Goal: Task Accomplishment & Management: Complete application form

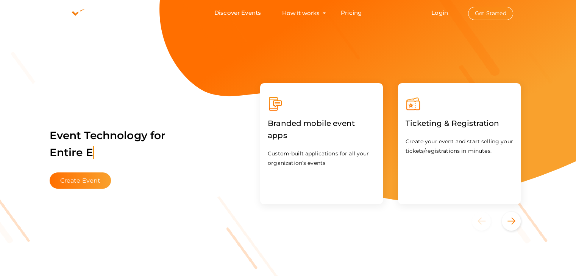
click at [508, 17] on button "Get Started" at bounding box center [490, 13] width 45 height 13
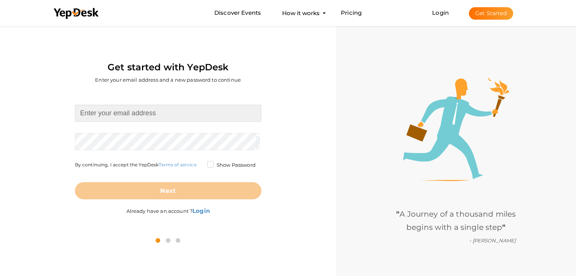
click at [138, 114] on input at bounding box center [168, 113] width 186 height 17
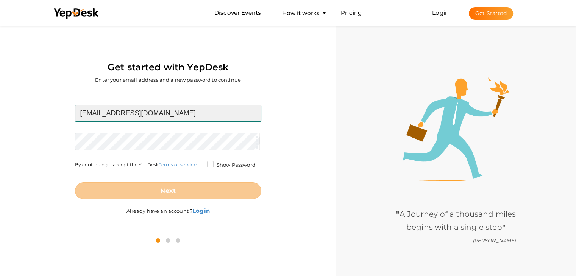
type input "[EMAIL_ADDRESS][DOMAIN_NAME]"
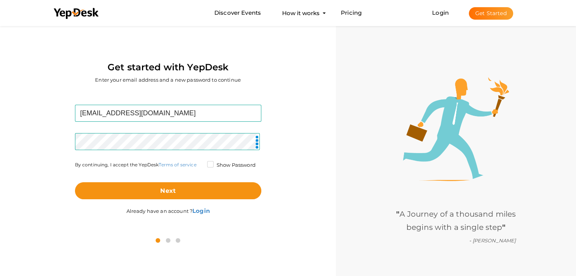
click at [212, 165] on label "Show Password" at bounding box center [231, 166] width 48 height 8
click at [200, 163] on input "Show Password" at bounding box center [200, 163] width 0 height 0
click at [212, 165] on label "Show Password" at bounding box center [231, 166] width 48 height 8
click at [200, 163] on input "Show Password" at bounding box center [200, 163] width 0 height 0
click at [210, 165] on label "Show Password" at bounding box center [231, 166] width 48 height 8
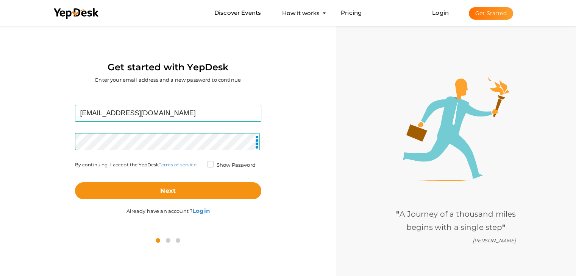
click at [200, 163] on input "Show Password" at bounding box center [200, 163] width 0 height 0
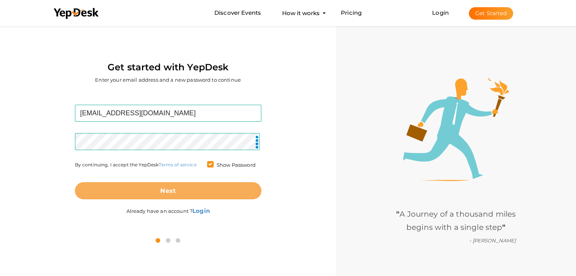
click at [102, 194] on button "Next" at bounding box center [168, 190] width 186 height 17
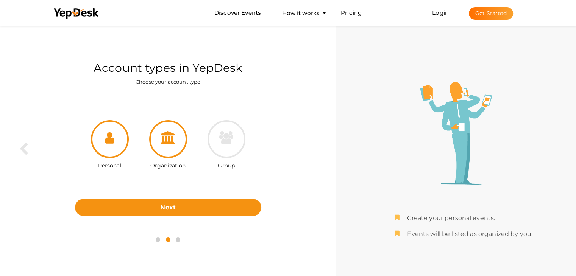
click at [169, 147] on div at bounding box center [168, 139] width 38 height 38
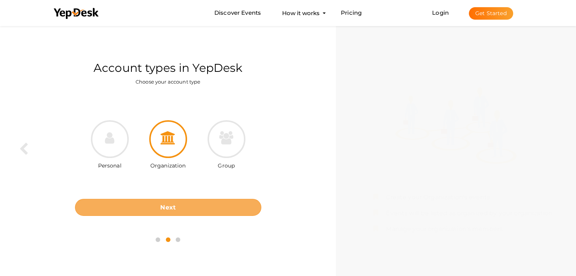
click at [206, 204] on button "Next" at bounding box center [168, 207] width 186 height 17
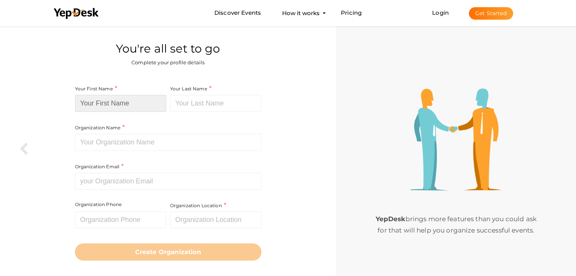
click at [137, 101] on input at bounding box center [120, 103] width 91 height 17
type input "Prabhav"
click at [195, 106] on input at bounding box center [215, 103] width 91 height 17
type input "r"
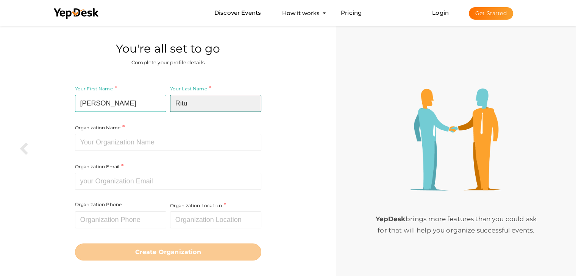
type input "Ritu"
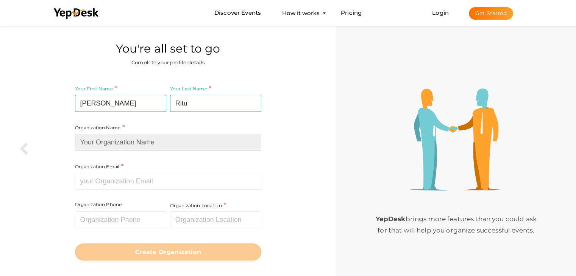
click at [164, 146] on input at bounding box center [168, 142] width 186 height 17
type input "RITU 25"
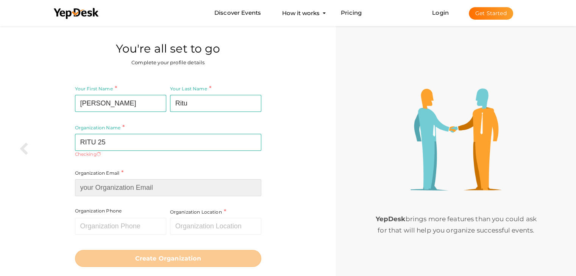
click at [132, 178] on div "Organization Email Required. Invalid email." at bounding box center [168, 183] width 186 height 28
type input "r"
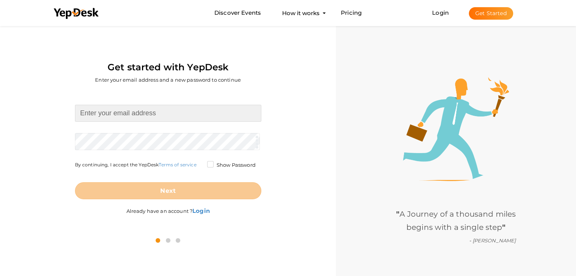
click at [123, 108] on input at bounding box center [168, 113] width 186 height 17
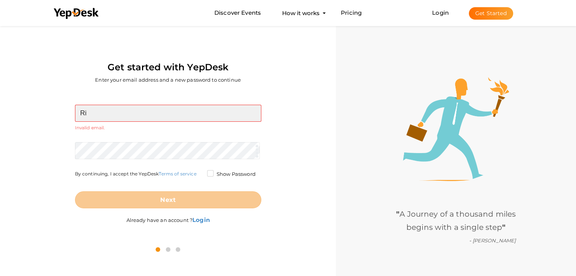
type input "R"
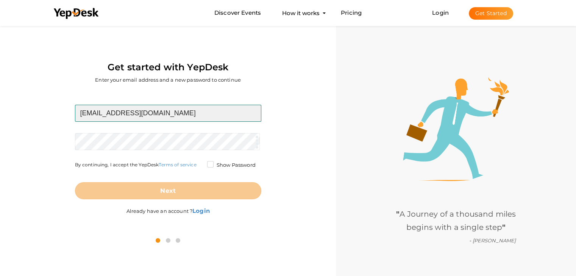
type input "[EMAIL_ADDRESS][DOMAIN_NAME]"
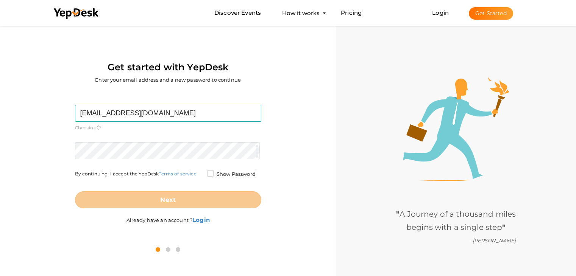
click at [133, 137] on form "ritticket@gmail.com Required. Invalid email. Checking You already have a YepDes…" at bounding box center [168, 157] width 186 height 104
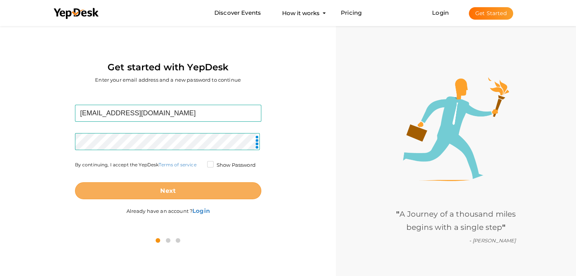
click at [162, 189] on b "Next" at bounding box center [168, 190] width 16 height 7
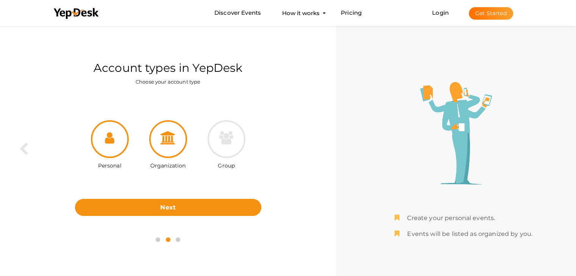
click at [167, 141] on icon at bounding box center [168, 137] width 15 height 13
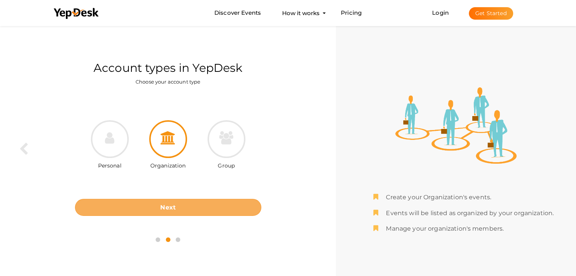
click at [180, 206] on button "Next" at bounding box center [168, 207] width 186 height 17
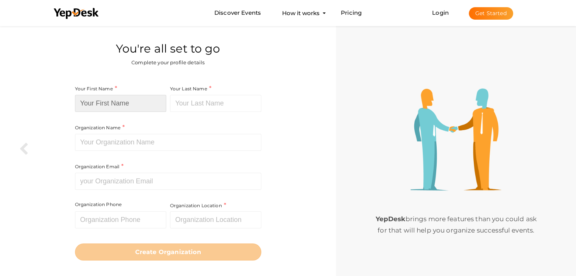
click at [133, 105] on input at bounding box center [120, 103] width 91 height 17
type input "R"
type input "[PERSON_NAME]"
click at [192, 106] on input at bounding box center [215, 103] width 91 height 17
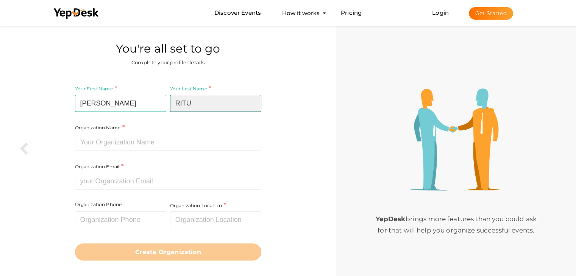
type input "RITU"
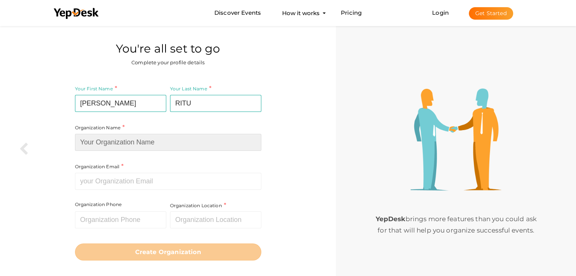
click at [174, 141] on input at bounding box center [168, 142] width 186 height 17
type input "RITU'25"
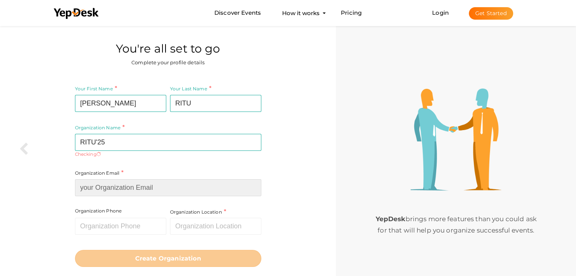
click at [164, 176] on div "Organization Email Required. Invalid email." at bounding box center [168, 183] width 186 height 28
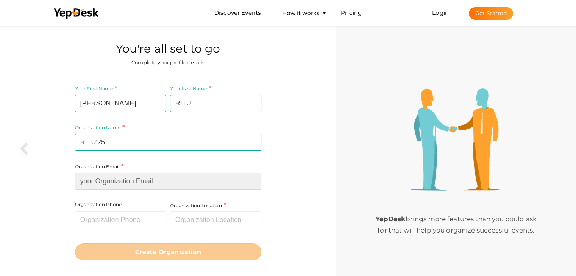
type input "R"
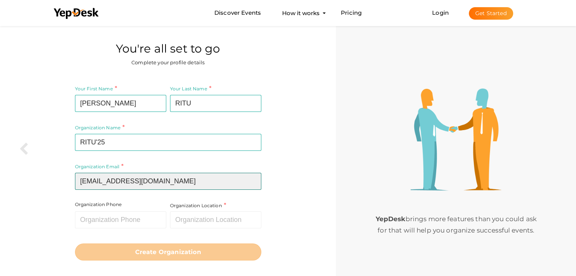
type input "[EMAIL_ADDRESS][DOMAIN_NAME]"
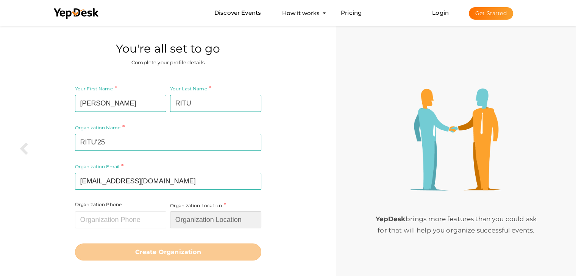
click at [200, 222] on input "text" at bounding box center [215, 220] width 91 height 17
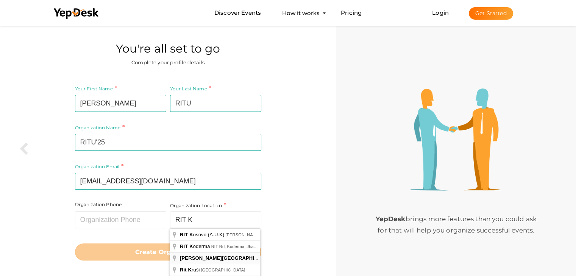
type input "RAJIV GANDHI INSTITUTE OF TECHNOLOGY, KOTTAYAM, Pampady, Kerala, India"
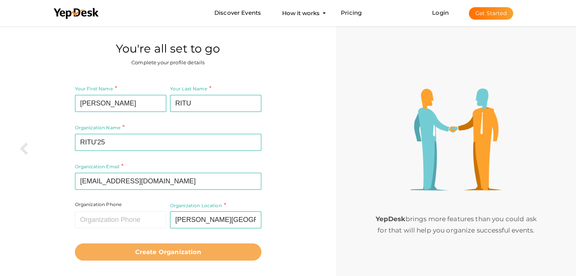
click at [205, 250] on button "Create Organization" at bounding box center [168, 252] width 186 height 17
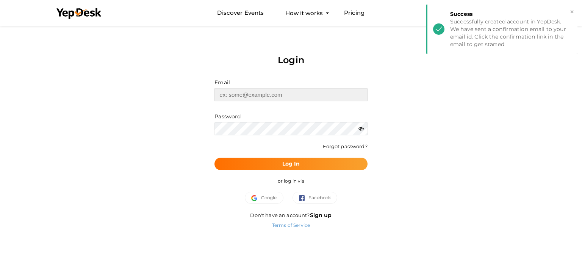
type input "ritticket@gmail.com"
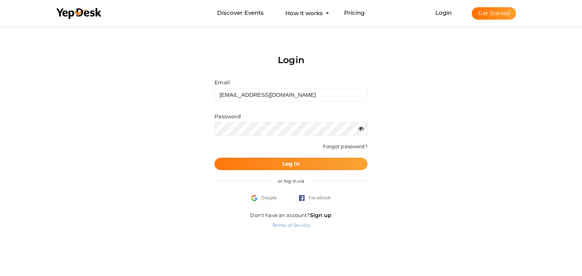
click at [278, 160] on button "Log In" at bounding box center [290, 164] width 153 height 12
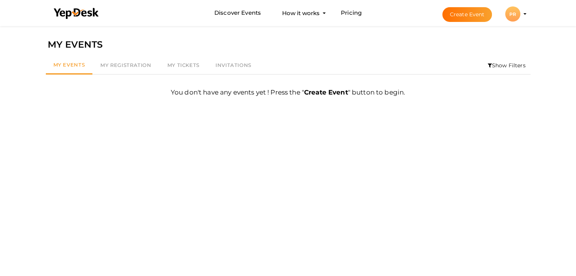
click at [466, 12] on button "Create Event" at bounding box center [467, 14] width 50 height 15
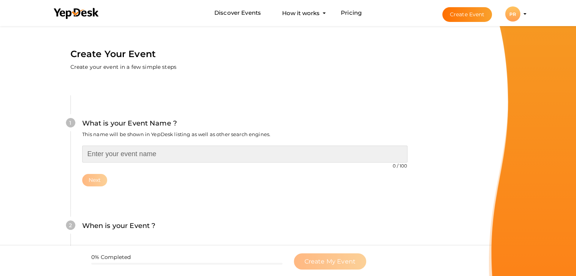
click at [135, 161] on input "text" at bounding box center [244, 154] width 325 height 17
click at [139, 155] on input "text" at bounding box center [244, 154] width 325 height 17
type input "Battle of Bands"
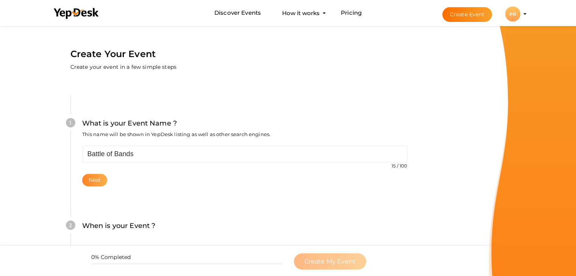
click at [95, 175] on button "Next" at bounding box center [94, 180] width 25 height 12
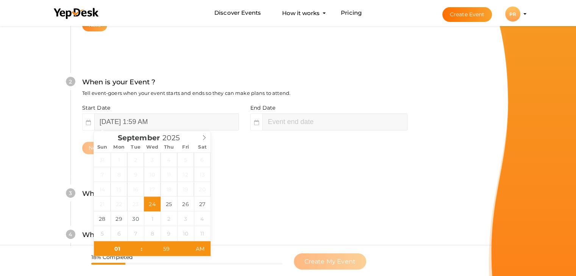
scroll to position [156, 0]
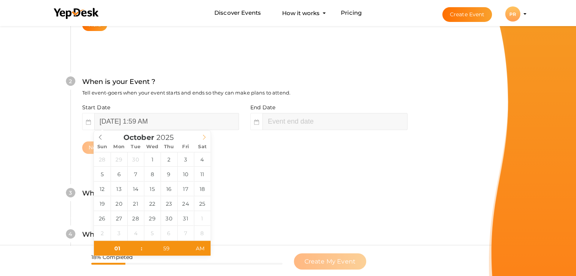
click at [204, 137] on icon at bounding box center [203, 137] width 5 height 5
type input "October 18, 2025 1:59 AM"
type input "10"
type input "October 18, 2025 10:59 AM"
click at [168, 248] on input "59" at bounding box center [166, 248] width 47 height 15
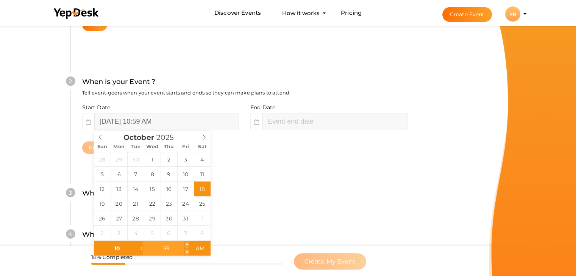
click at [168, 248] on input "59" at bounding box center [166, 248] width 47 height 15
type input "00"
type input "October 18, 2025 10:00 AM"
click at [120, 249] on input "10" at bounding box center [117, 248] width 47 height 15
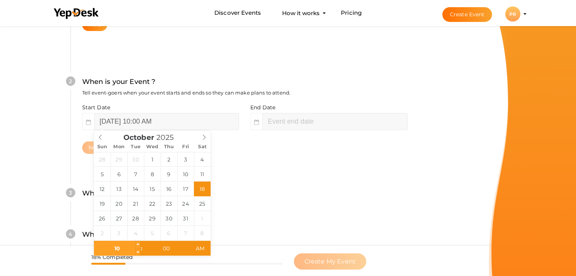
type input "9"
type input "October 18, 2025 9:00 AM"
type input "October 18, 2025 12:00 PM"
click at [292, 114] on input "October 18, 2025 12:00 PM" at bounding box center [334, 121] width 145 height 17
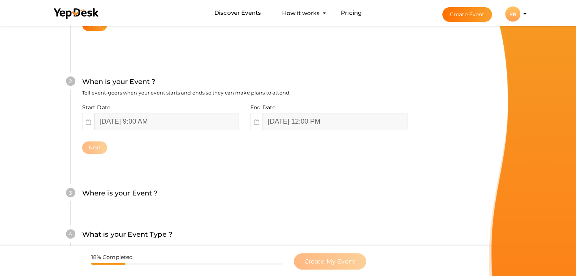
click at [411, 203] on div "3 Where is your Event ? Tell event-goers where your event location is. Venue On…" at bounding box center [244, 197] width 348 height 41
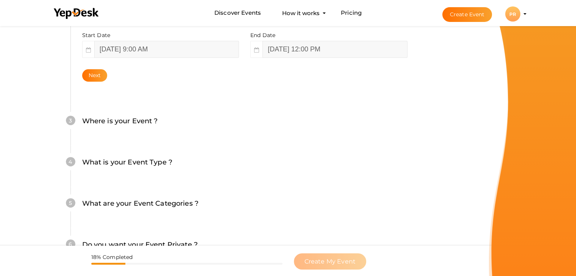
scroll to position [167, 0]
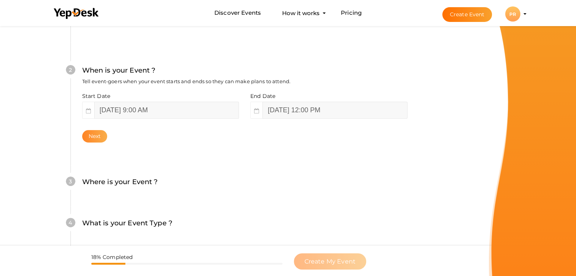
click at [92, 130] on button "Next" at bounding box center [94, 136] width 25 height 12
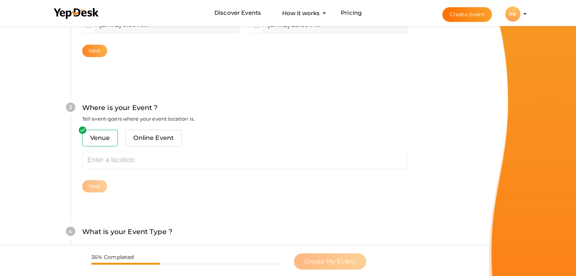
scroll to position [279, 0]
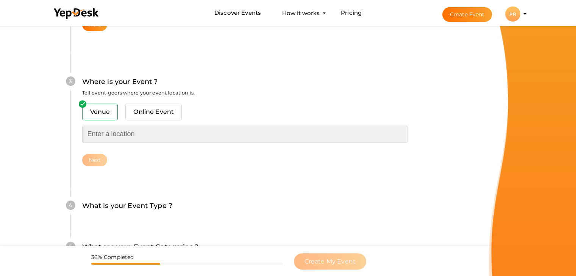
click at [120, 137] on input "text" at bounding box center [244, 134] width 325 height 17
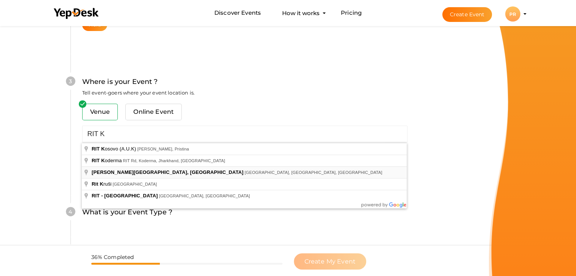
type input "[PERSON_NAME][GEOGRAPHIC_DATA], [GEOGRAPHIC_DATA], [GEOGRAPHIC_DATA], [GEOGRAPH…"
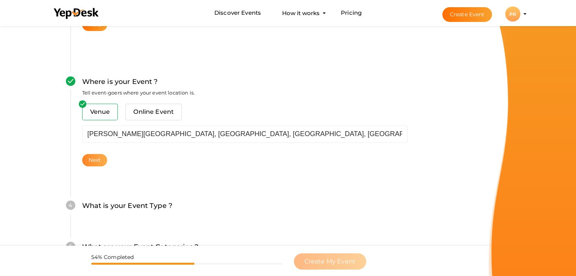
click at [95, 160] on button "Next" at bounding box center [94, 160] width 25 height 12
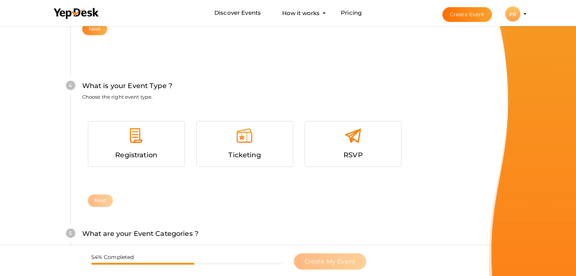
scroll to position [414, 0]
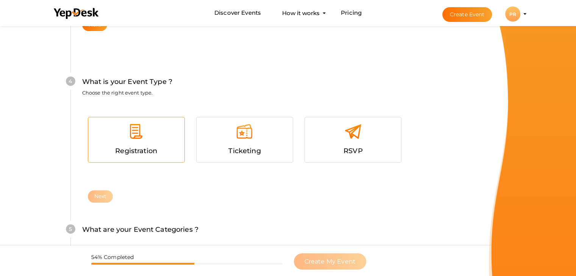
click at [148, 133] on div at bounding box center [136, 134] width 85 height 23
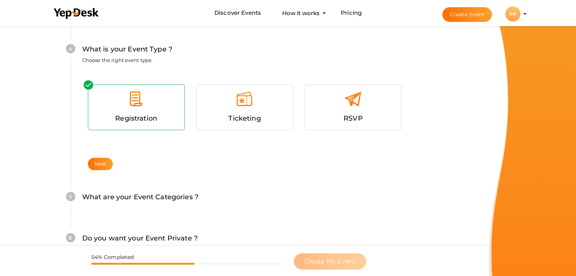
scroll to position [448, 0]
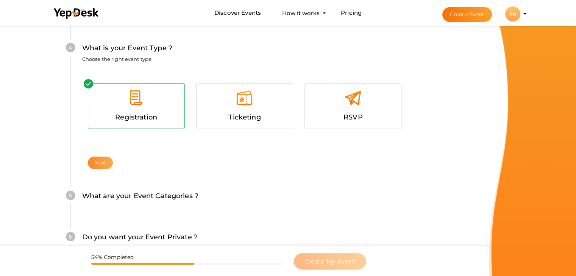
click at [99, 161] on button "Next" at bounding box center [100, 163] width 25 height 12
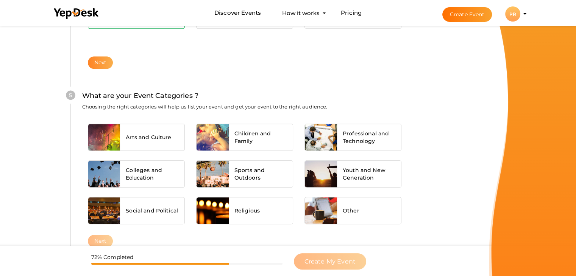
scroll to position [573, 0]
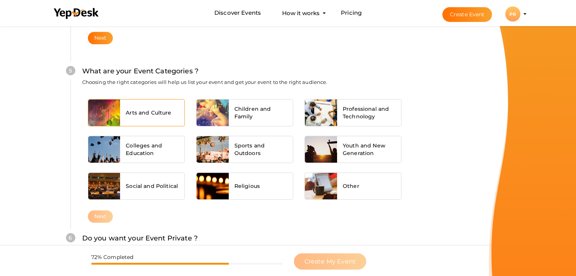
click at [147, 114] on span "Arts and Culture" at bounding box center [148, 113] width 45 height 8
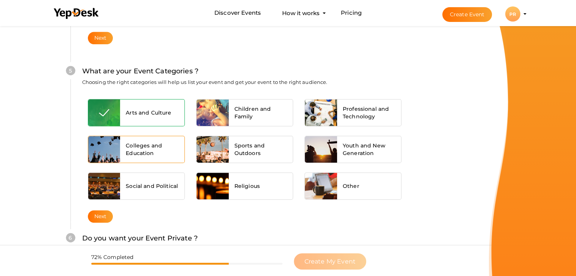
click at [158, 143] on span "Colleges and Education" at bounding box center [152, 149] width 53 height 15
click at [150, 107] on div "Arts and Culture" at bounding box center [152, 113] width 64 height 27
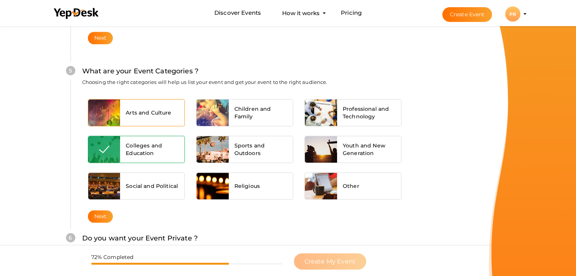
click at [156, 114] on span "Arts and Culture" at bounding box center [148, 113] width 45 height 8
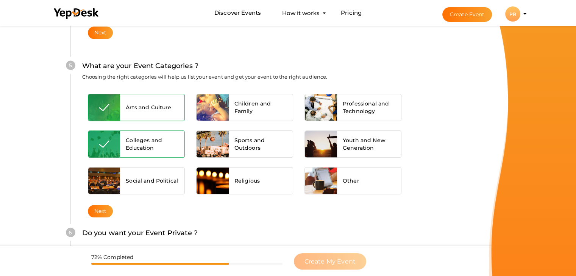
scroll to position [579, 0]
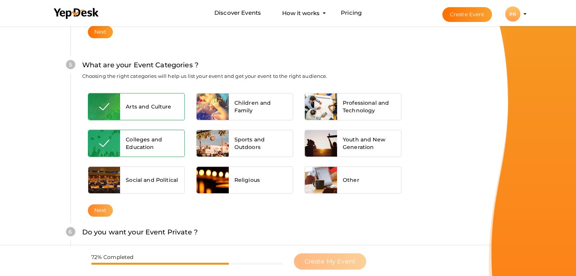
click at [101, 206] on button "Next" at bounding box center [100, 210] width 25 height 12
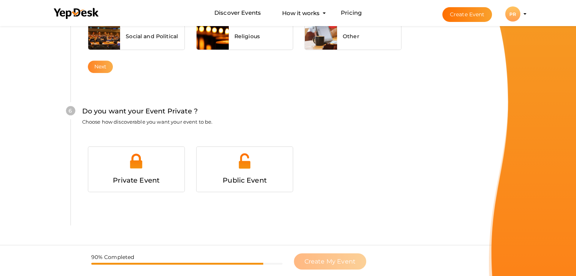
scroll to position [739, 0]
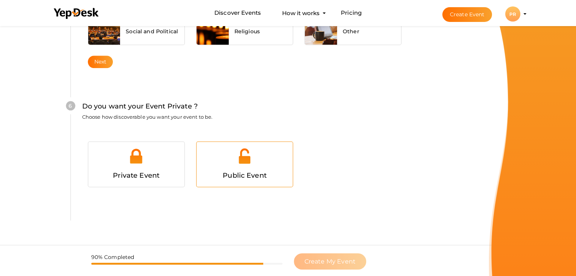
click at [232, 167] on div at bounding box center [244, 159] width 85 height 23
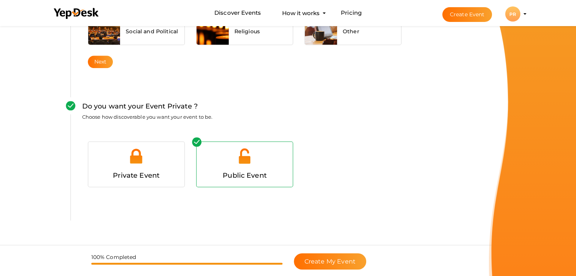
scroll to position [759, 0]
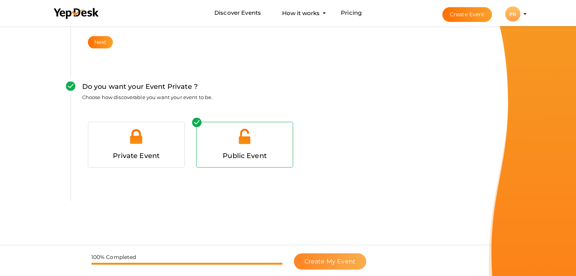
click at [338, 266] on button "Create My Event" at bounding box center [330, 262] width 72 height 16
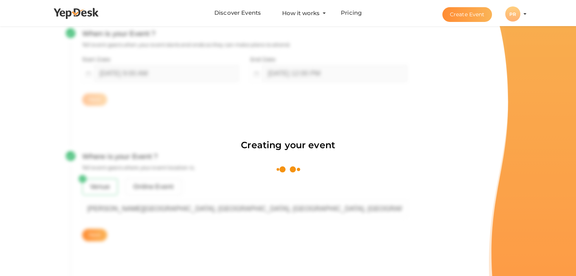
scroll to position [114, 0]
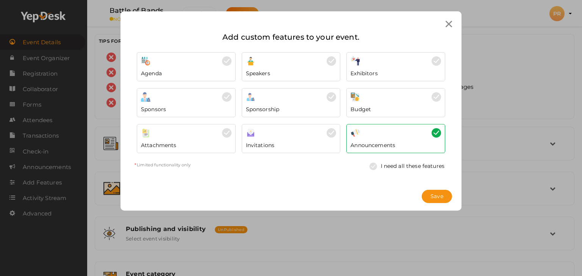
click at [284, 138] on div "Invitations" at bounding box center [291, 143] width 90 height 11
click at [440, 198] on span "Save" at bounding box center [436, 197] width 13 height 8
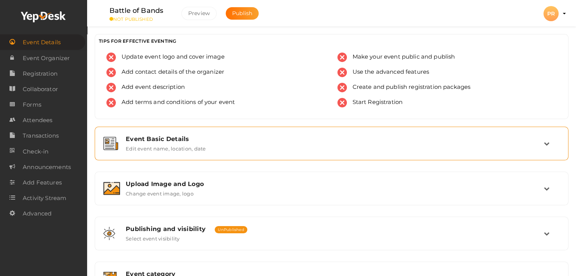
click at [172, 146] on label "Edit event name, location, date" at bounding box center [166, 147] width 80 height 9
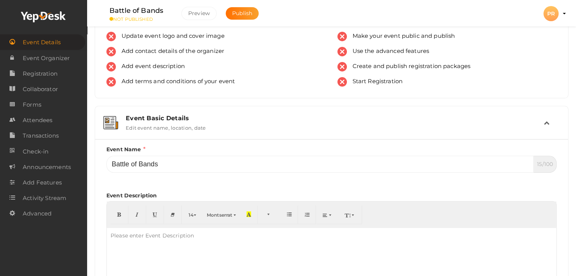
scroll to position [21, 0]
click at [55, 62] on span "Event Organizer" at bounding box center [46, 58] width 47 height 15
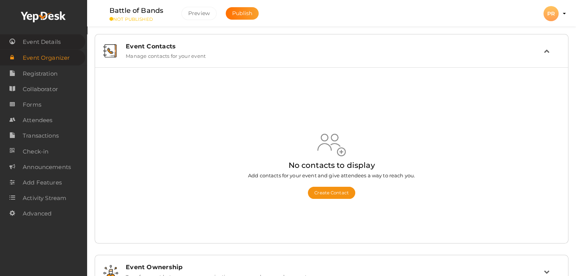
click at [50, 41] on span "Event Details" at bounding box center [42, 41] width 38 height 15
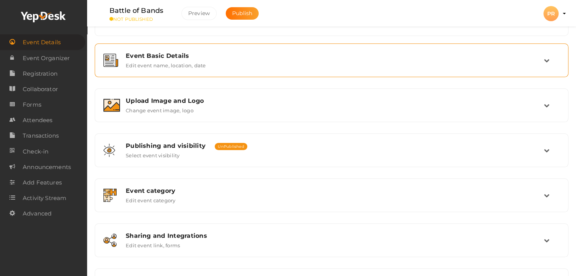
scroll to position [86, 0]
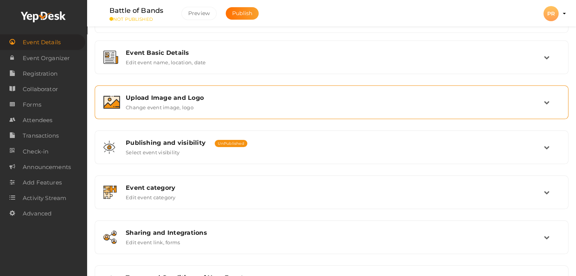
click at [240, 103] on div "Upload Image and Logo Change event image, logo" at bounding box center [332, 102] width 424 height 16
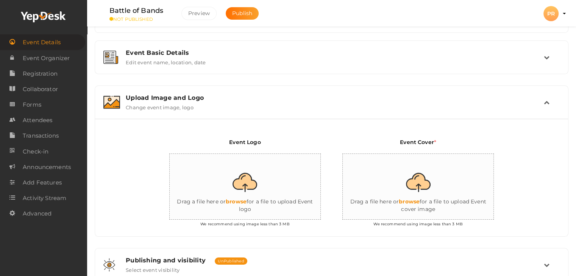
click at [240, 103] on div "Upload Image and Logo Change event image, logo" at bounding box center [332, 102] width 424 height 16
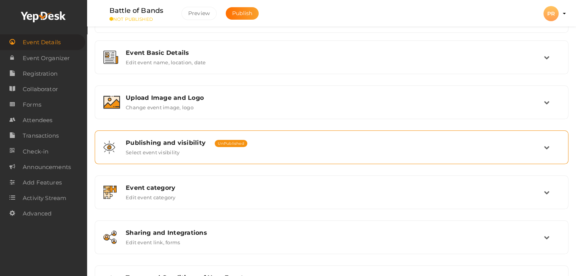
click at [204, 151] on div "Publishing and visibility Published UnPublished Select event visibility" at bounding box center [332, 147] width 424 height 16
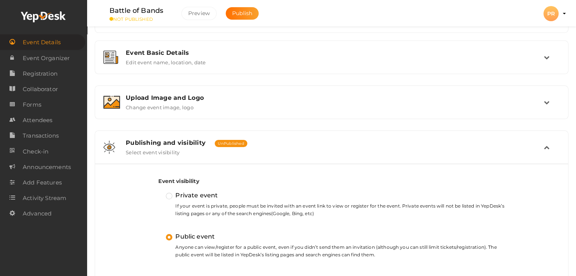
click at [204, 152] on div "Publishing and visibility Published UnPublished Select event visibility" at bounding box center [332, 147] width 424 height 16
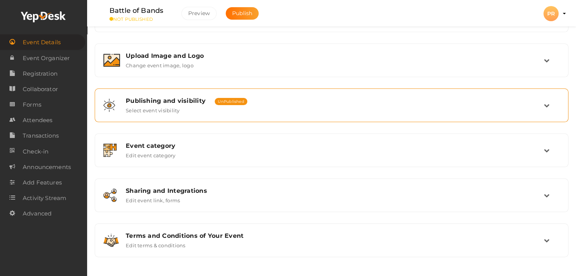
scroll to position [128, 0]
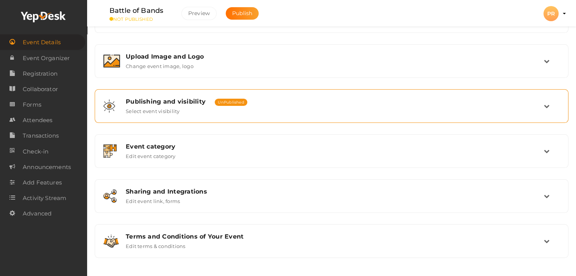
click at [204, 152] on div "Event category Edit event category" at bounding box center [332, 151] width 424 height 16
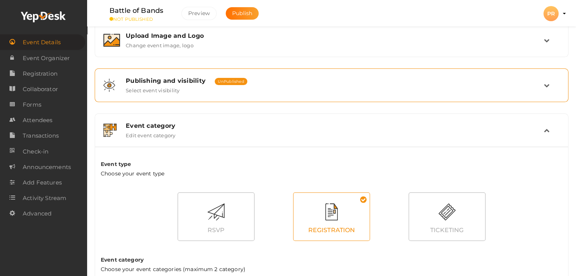
scroll to position [149, 0]
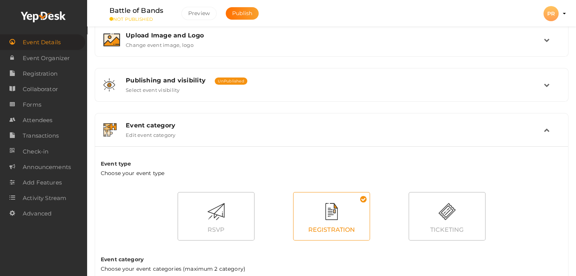
click at [208, 129] on div "Event category Edit event category" at bounding box center [332, 130] width 424 height 16
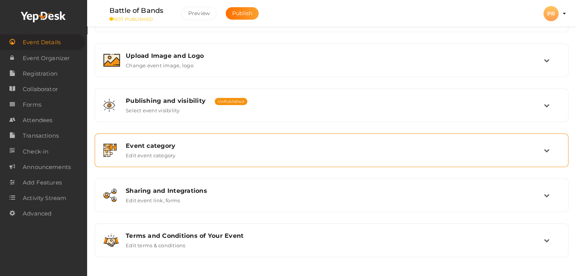
scroll to position [128, 0]
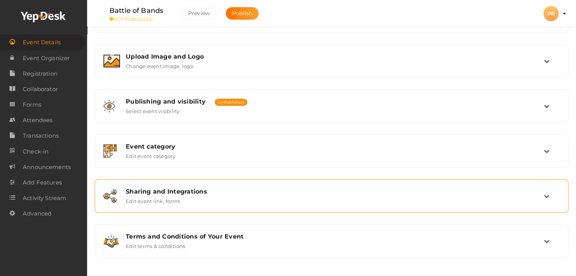
click at [194, 193] on div "Sharing and Integrations" at bounding box center [335, 191] width 418 height 7
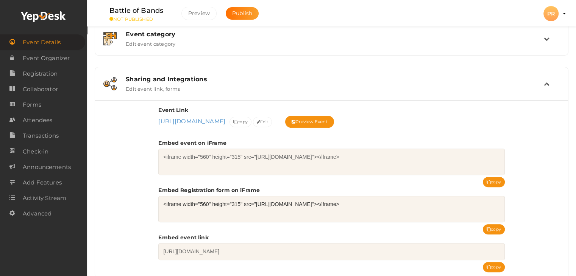
scroll to position [241, 0]
click at [204, 88] on div "Sharing and Integrations Edit event link, forms" at bounding box center [332, 83] width 424 height 16
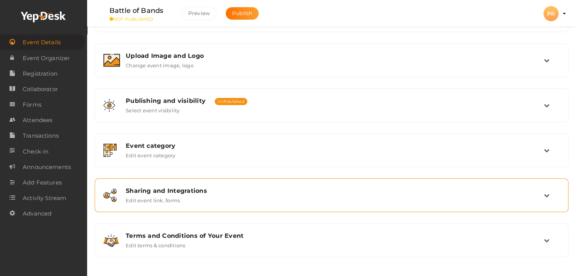
scroll to position [128, 0]
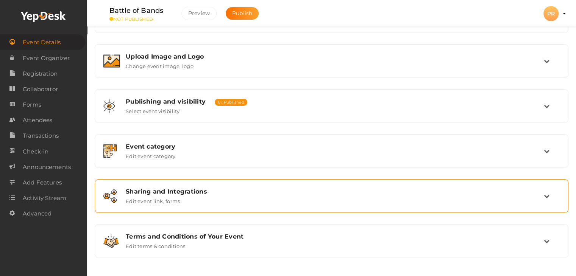
click at [204, 90] on div "Publishing and visibility Published UnPublished Select event visibility" at bounding box center [331, 106] width 473 height 33
click at [192, 193] on div "Sharing and Integrations" at bounding box center [335, 191] width 418 height 7
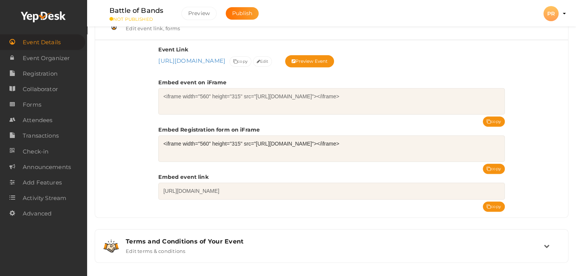
scroll to position [305, 0]
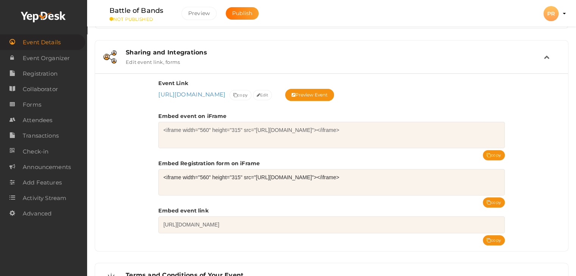
click at [171, 58] on label "Edit event link, forms" at bounding box center [153, 60] width 54 height 9
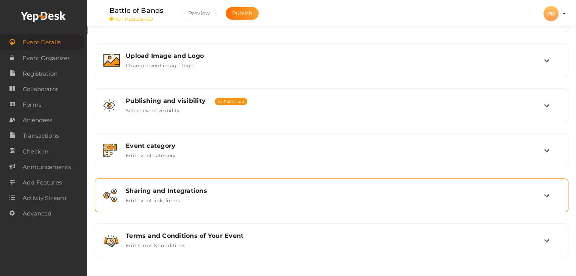
scroll to position [128, 0]
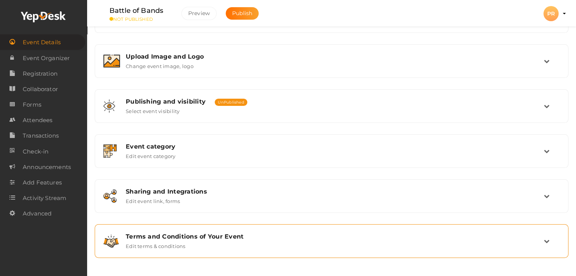
click at [195, 236] on div "Terms and Conditions of Your Event" at bounding box center [335, 236] width 418 height 7
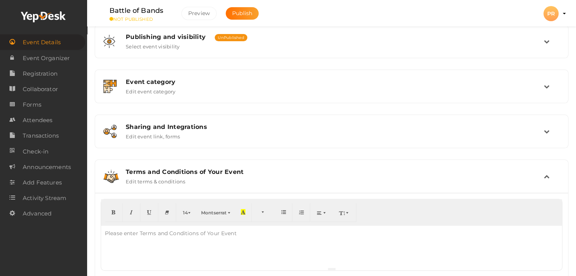
scroll to position [223, 0]
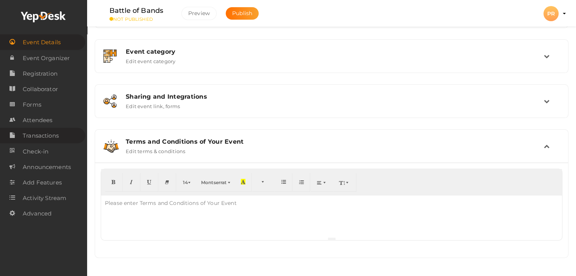
click at [56, 133] on span "Transactions" at bounding box center [41, 135] width 36 height 15
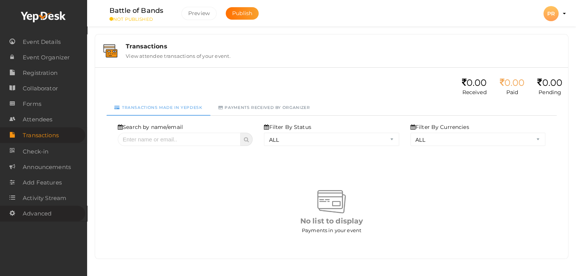
click at [47, 215] on span "Advanced" at bounding box center [37, 213] width 29 height 15
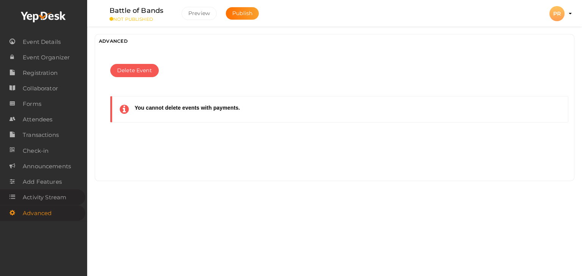
click at [42, 198] on span "Activity Stream" at bounding box center [45, 197] width 44 height 15
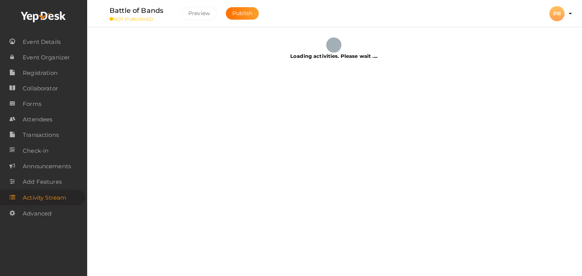
click at [53, 184] on span "Add Features" at bounding box center [42, 182] width 39 height 15
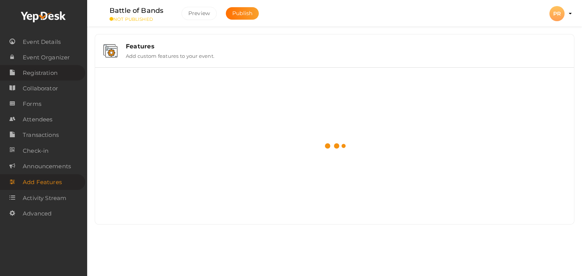
click at [47, 70] on span "Registration" at bounding box center [40, 73] width 35 height 15
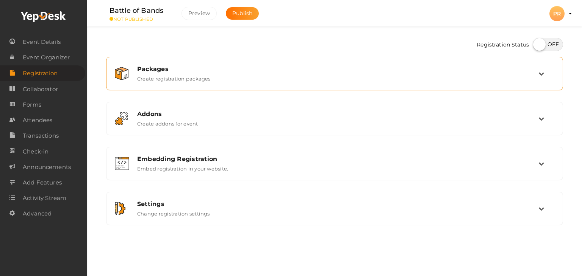
click at [239, 87] on div "Packages Create registration packages" at bounding box center [334, 74] width 457 height 34
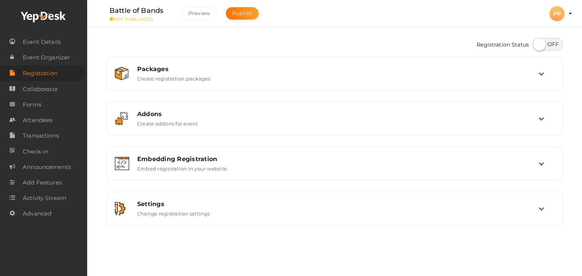
click at [540, 42] on label at bounding box center [547, 44] width 30 height 13
click at [537, 42] on input "checkbox" at bounding box center [534, 41] width 5 height 5
click at [551, 50] on label at bounding box center [547, 44] width 30 height 13
click at [537, 44] on input "checkbox" at bounding box center [534, 41] width 5 height 5
checkbox input "false"
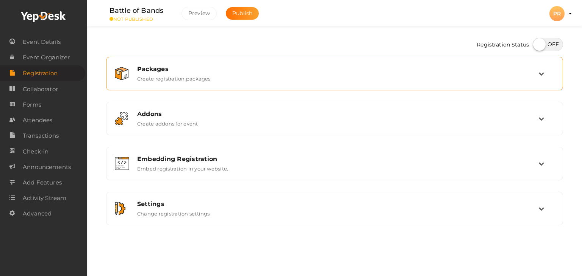
click at [542, 70] on td at bounding box center [546, 74] width 16 height 16
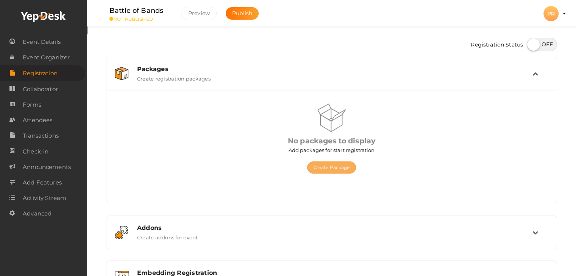
click at [326, 168] on button "Create Package" at bounding box center [331, 168] width 49 height 12
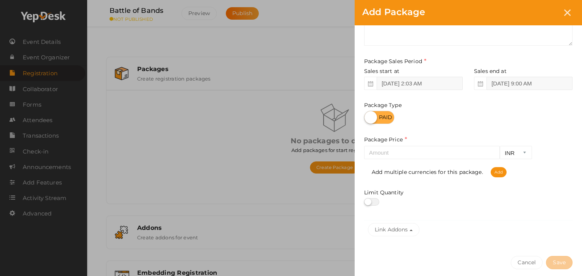
click at [379, 119] on label at bounding box center [379, 117] width 30 height 13
click at [369, 117] on input "checkbox" at bounding box center [366, 114] width 5 height 5
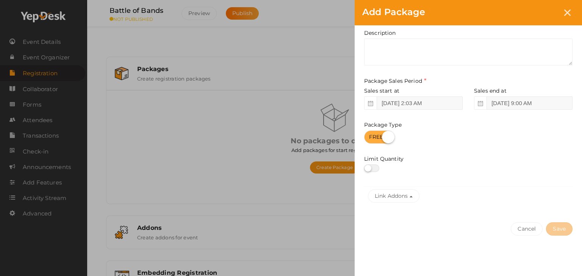
click at [389, 139] on label at bounding box center [379, 137] width 30 height 13
click at [369, 137] on input "checkbox" at bounding box center [366, 134] width 5 height 5
checkbox input "false"
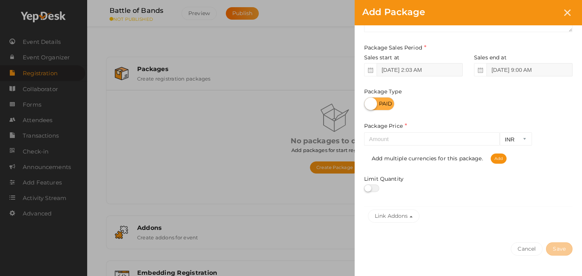
scroll to position [77, 0]
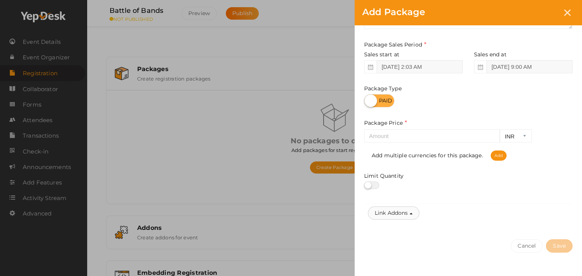
click at [407, 215] on button "Link Addons" at bounding box center [393, 213] width 51 height 13
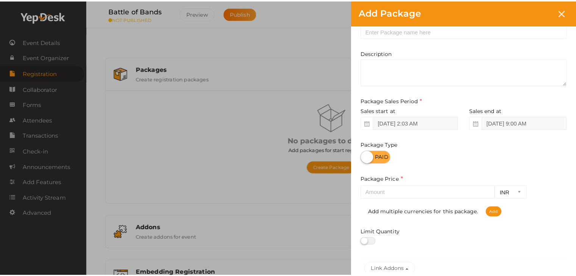
scroll to position [0, 0]
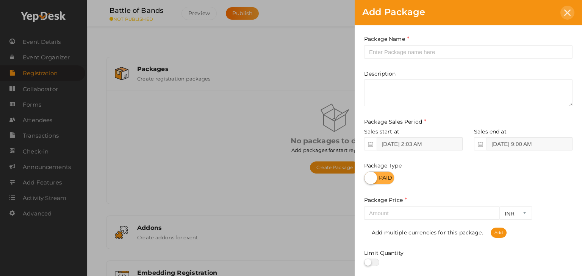
click at [565, 10] on icon at bounding box center [567, 12] width 6 height 6
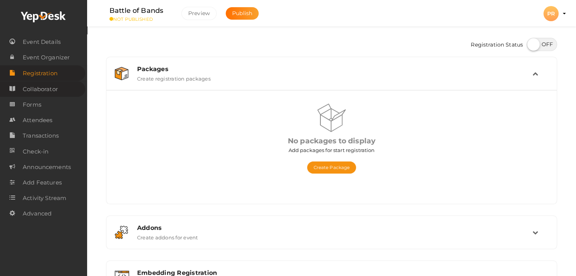
click at [41, 92] on span "Collaborator" at bounding box center [40, 89] width 35 height 15
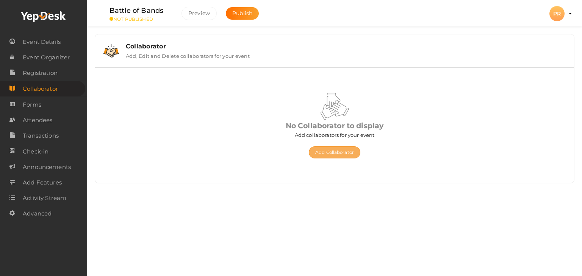
click at [326, 149] on button "Add Collaborator" at bounding box center [334, 153] width 51 height 12
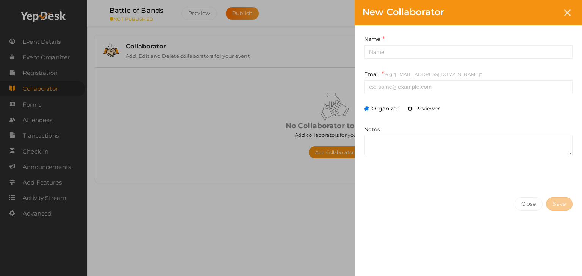
click at [410, 111] on input "Reviewer" at bounding box center [409, 108] width 5 height 5
radio input "true"
click at [567, 15] on icon at bounding box center [567, 12] width 6 height 6
radio input "true"
radio input "false"
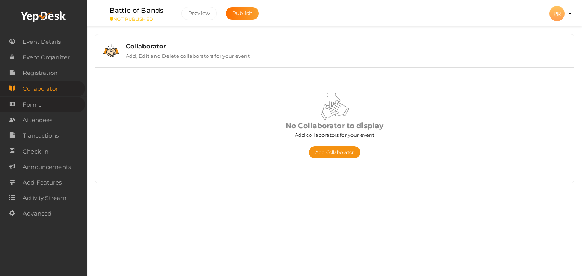
click at [34, 105] on span "Forms" at bounding box center [32, 104] width 19 height 15
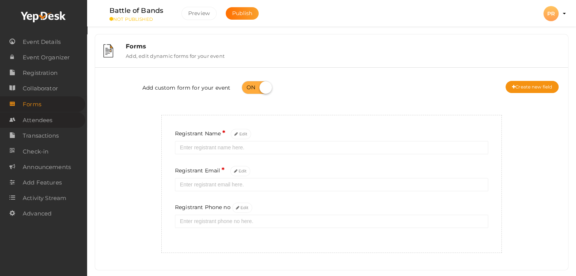
click at [43, 122] on span "Attendees" at bounding box center [38, 120] width 30 height 15
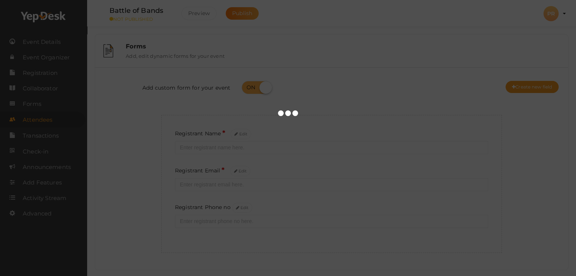
scroll to position [14, 0]
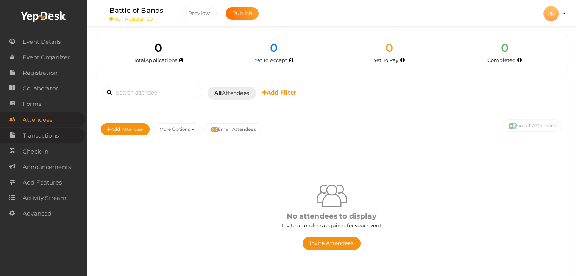
click at [38, 138] on span "Transactions" at bounding box center [41, 135] width 36 height 15
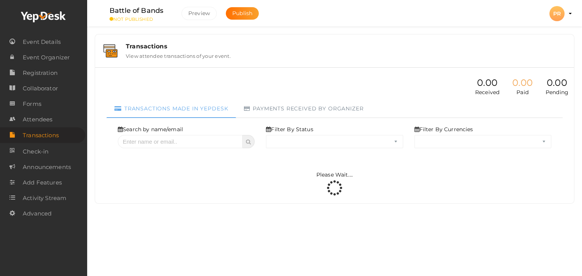
select select "ALL"
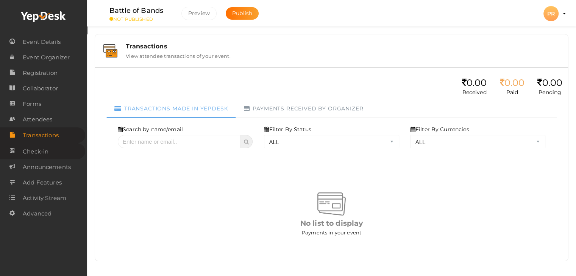
click at [39, 150] on span "Check-in" at bounding box center [36, 151] width 26 height 15
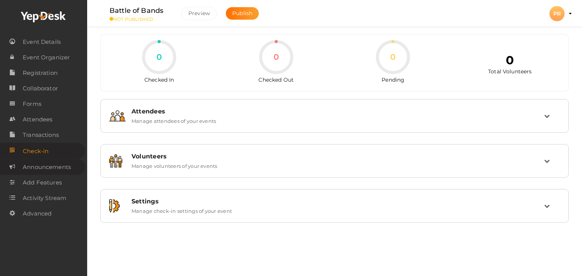
click at [45, 168] on span "Announcements" at bounding box center [47, 167] width 48 height 15
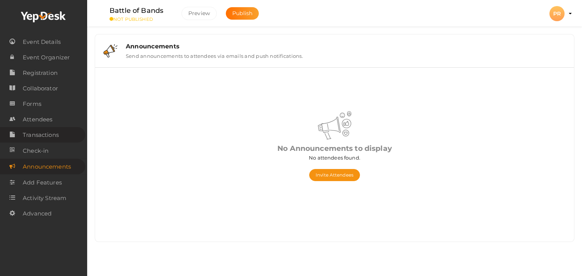
click at [49, 134] on span "Transactions" at bounding box center [41, 135] width 36 height 15
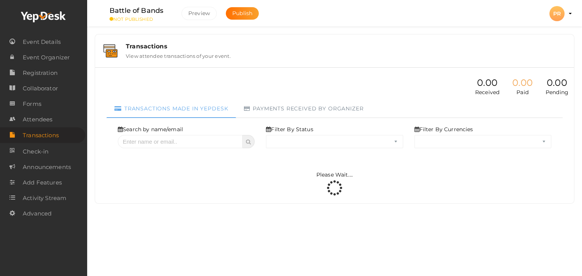
select select "ALL"
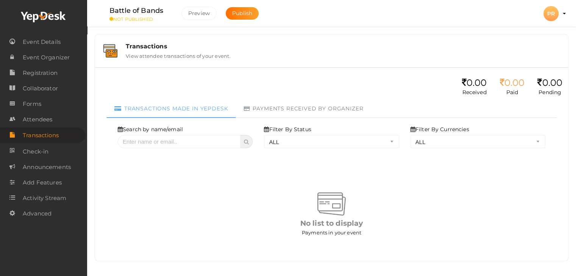
click at [200, 47] on div "Transactions" at bounding box center [343, 46] width 434 height 7
click at [44, 73] on span "Registration" at bounding box center [40, 73] width 35 height 15
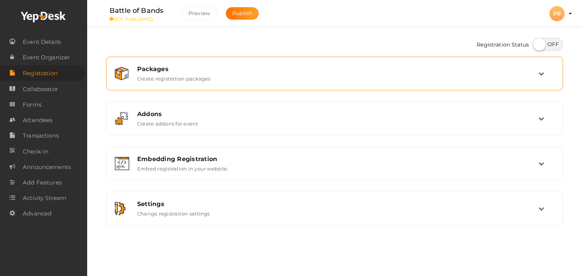
click at [396, 87] on div "Packages Create registration packages" at bounding box center [334, 74] width 457 height 34
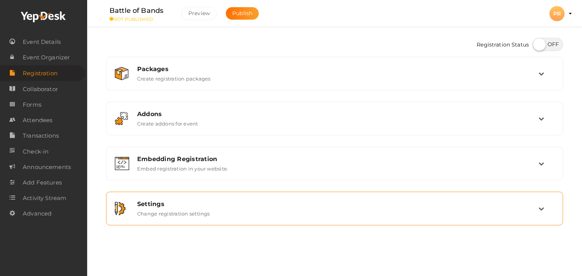
click at [305, 204] on div "Settings" at bounding box center [337, 204] width 401 height 7
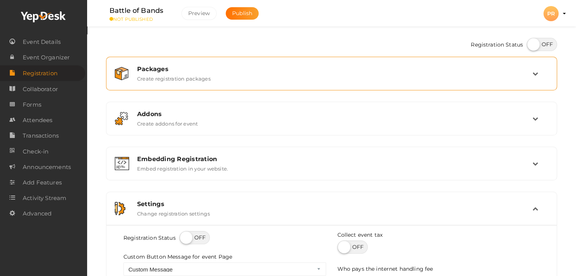
click at [461, 83] on div "Packages Create registration packages" at bounding box center [331, 73] width 443 height 25
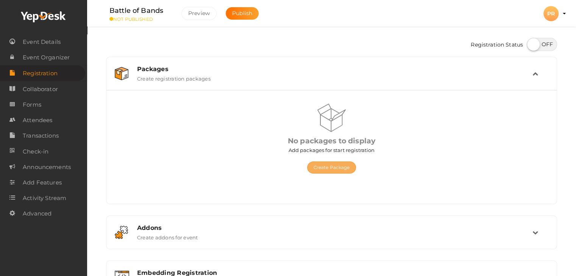
click at [341, 164] on button "Create Package" at bounding box center [331, 168] width 49 height 12
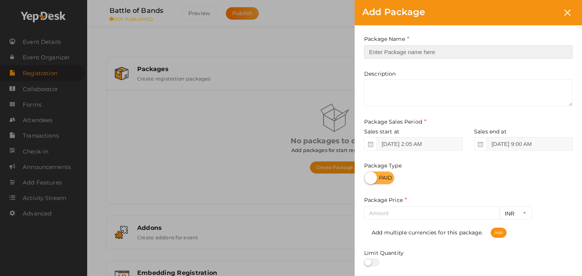
click at [413, 51] on input "text" at bounding box center [468, 51] width 208 height 13
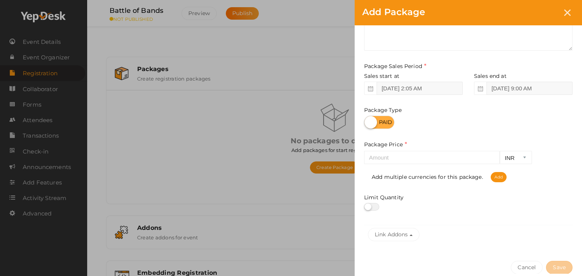
scroll to position [56, 0]
type input "Battle of Bands Registration"
click at [398, 154] on input "number" at bounding box center [432, 157] width 136 height 13
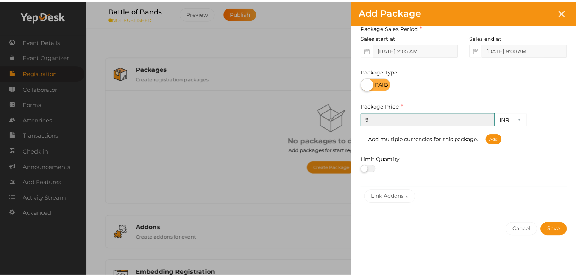
scroll to position [94, 0]
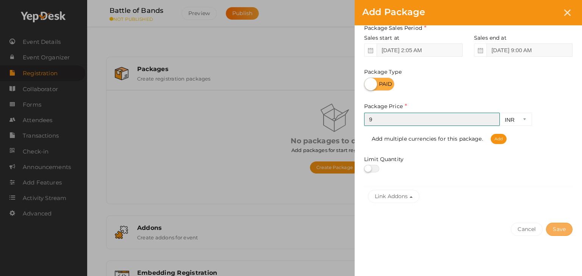
type input "9"
click at [557, 225] on button "Save" at bounding box center [559, 229] width 27 height 13
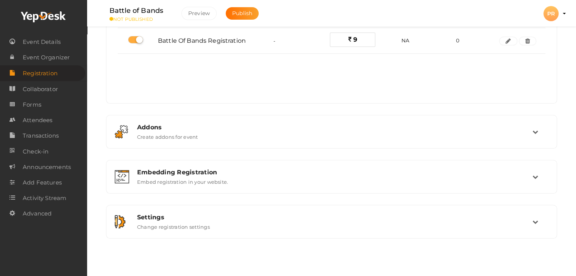
scroll to position [0, 0]
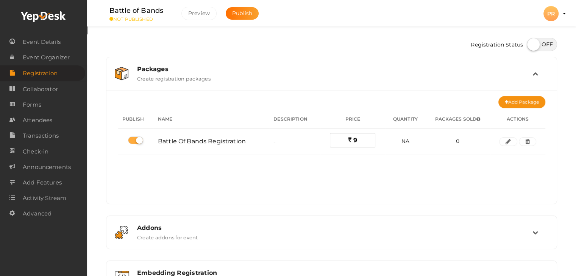
click at [548, 15] on div "PR" at bounding box center [550, 13] width 15 height 15
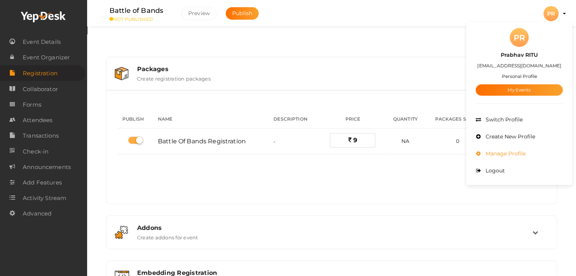
click at [506, 150] on li "Manage Profile" at bounding box center [519, 153] width 87 height 17
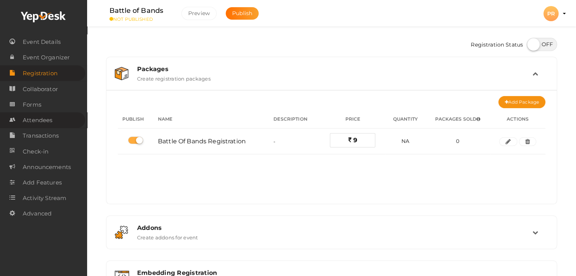
click at [55, 126] on link "Attendees" at bounding box center [42, 120] width 85 height 16
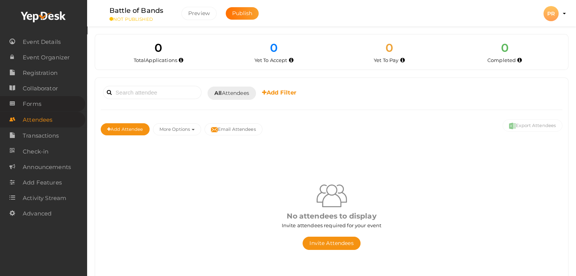
click at [51, 98] on link "Forms" at bounding box center [42, 104] width 85 height 16
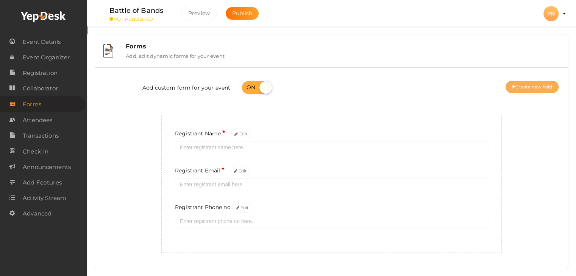
click at [528, 81] on button "Create new field" at bounding box center [531, 87] width 53 height 12
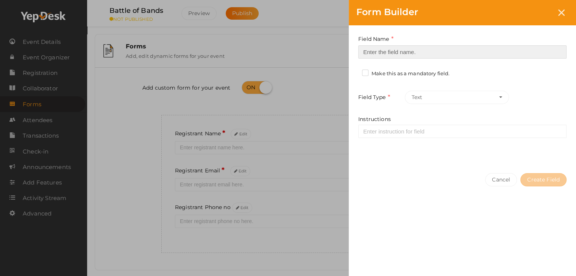
click at [437, 53] on input at bounding box center [462, 51] width 208 height 13
type input "N"
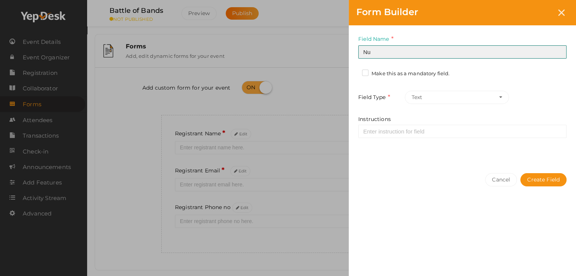
type input "N"
type input "C"
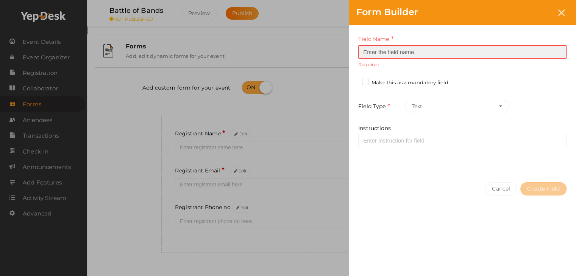
type input "C"
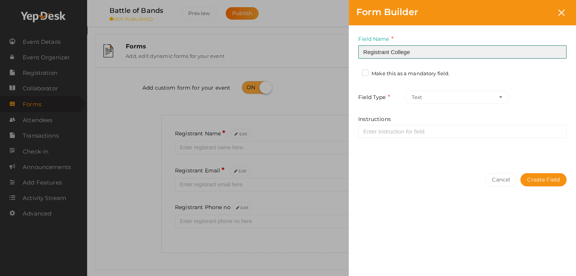
type input "Registrant College"
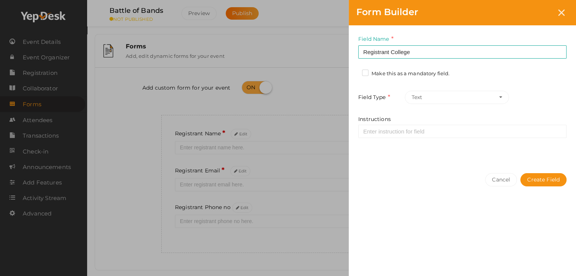
click at [409, 73] on label "Make this as a mandatory field." at bounding box center [405, 74] width 87 height 8
click at [354, 72] on input "Make this as a mandatory field." at bounding box center [354, 72] width 0 height 0
click at [550, 182] on button "Create Field" at bounding box center [543, 179] width 46 height 13
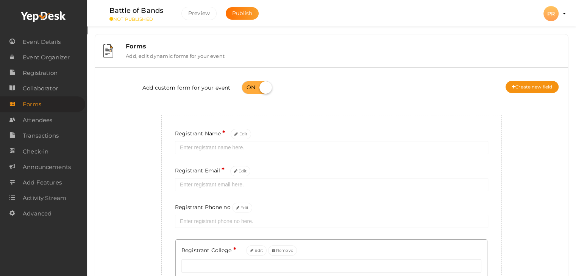
click at [523, 196] on div "Add custom form for your event Create new field Registrant Name * Edit Registra…" at bounding box center [332, 189] width 462 height 232
click at [505, 148] on div "Add custom form for your event Create new field Registrant Name * Edit Registra…" at bounding box center [332, 189] width 462 height 232
click at [211, 50] on label "Add, edit dynamic forms for your event" at bounding box center [175, 54] width 99 height 9
click at [51, 122] on span "Attendees" at bounding box center [38, 120] width 30 height 15
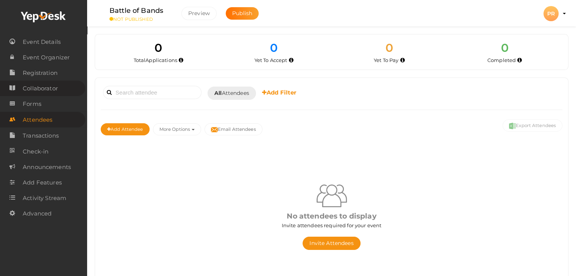
click at [55, 89] on span "Collaborator" at bounding box center [40, 88] width 35 height 15
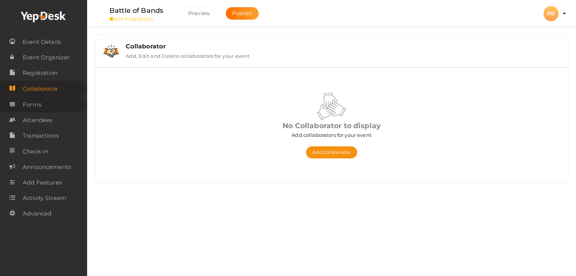
click at [50, 102] on link "Forms" at bounding box center [42, 105] width 85 height 16
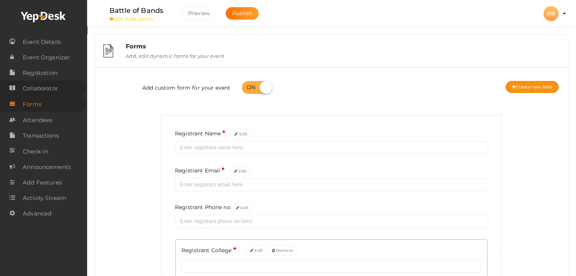
click at [55, 84] on span "Collaborator" at bounding box center [40, 88] width 35 height 15
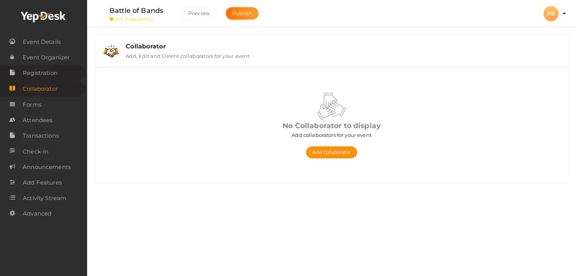
click at [55, 74] on span "Registration" at bounding box center [40, 73] width 35 height 15
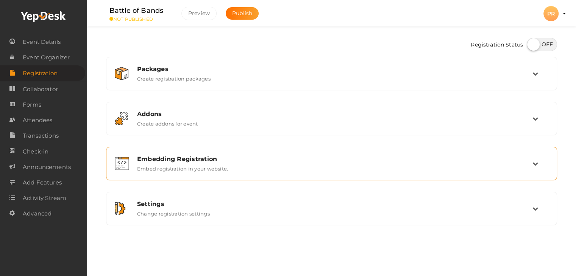
click at [191, 164] on label "Embed registration in your website." at bounding box center [182, 167] width 91 height 9
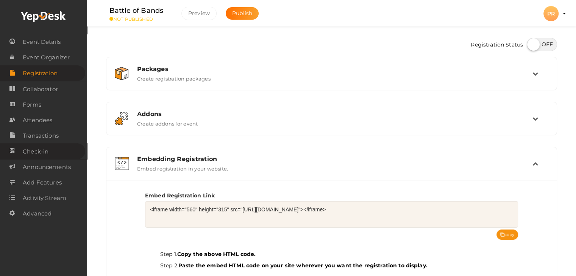
click at [45, 152] on span "Check-in" at bounding box center [36, 151] width 26 height 15
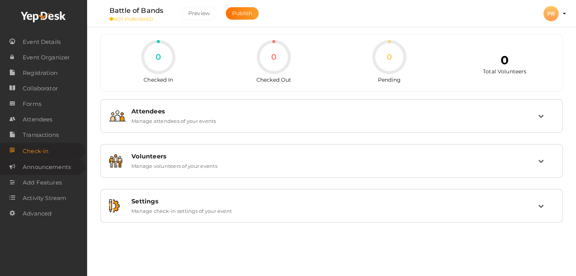
click at [50, 175] on span "Announcements" at bounding box center [47, 167] width 48 height 15
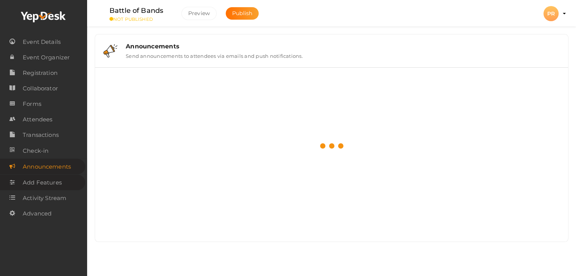
click at [49, 184] on span "Add Features" at bounding box center [42, 182] width 39 height 15
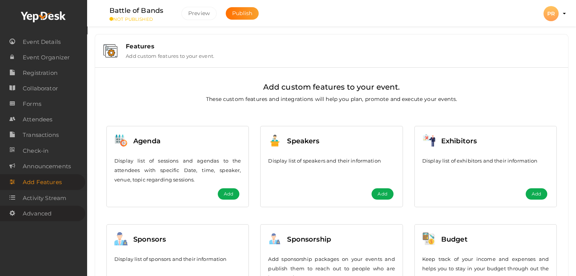
click at [38, 215] on span "Advanced" at bounding box center [37, 213] width 29 height 15
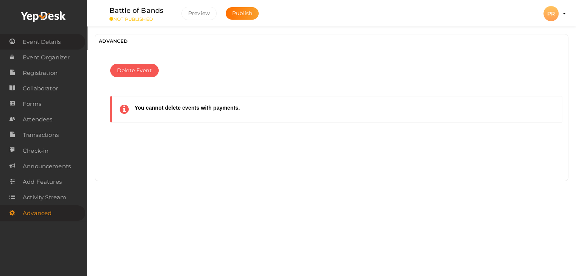
click at [35, 44] on span "Event Details" at bounding box center [42, 41] width 38 height 15
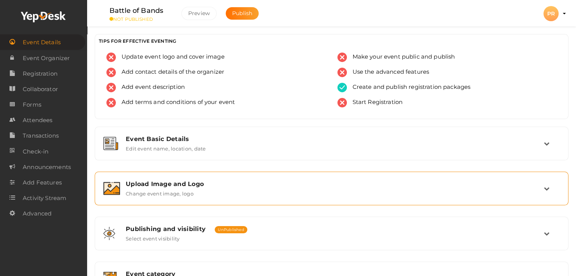
click at [186, 188] on label "Change event image, logo" at bounding box center [160, 192] width 68 height 9
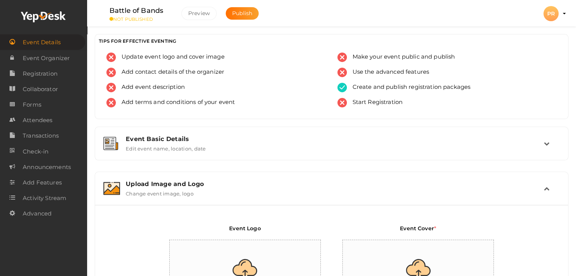
click at [267, 240] on input "file" at bounding box center [245, 273] width 151 height 66
click at [241, 240] on input "file" at bounding box center [245, 273] width 151 height 66
type input "C:\fakepath\ritu refined.png"
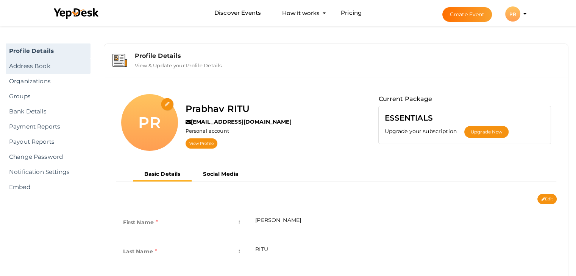
click at [55, 70] on link "Address Book" at bounding box center [48, 66] width 85 height 15
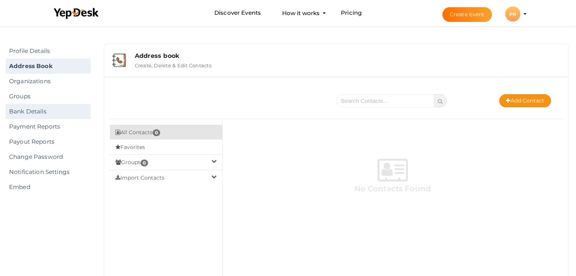
click at [32, 109] on link "Bank Details" at bounding box center [48, 111] width 85 height 15
click at [53, 109] on link "Bank Details" at bounding box center [48, 111] width 85 height 15
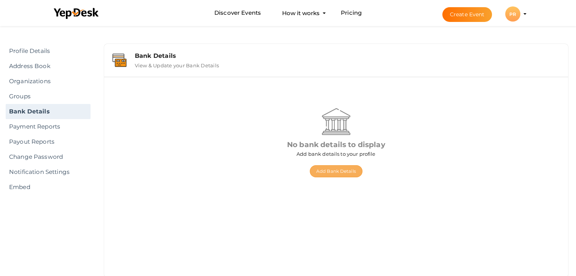
click at [342, 170] on button "Add Bank Details" at bounding box center [336, 171] width 53 height 12
select select "INR"
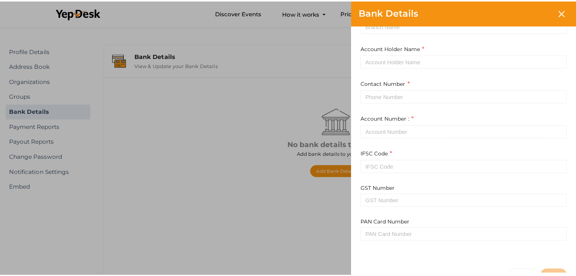
scroll to position [113, 0]
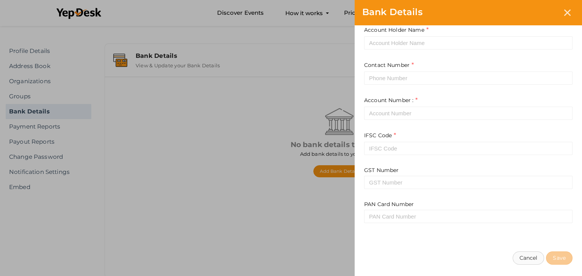
click at [521, 254] on button "Cancel" at bounding box center [528, 258] width 32 height 13
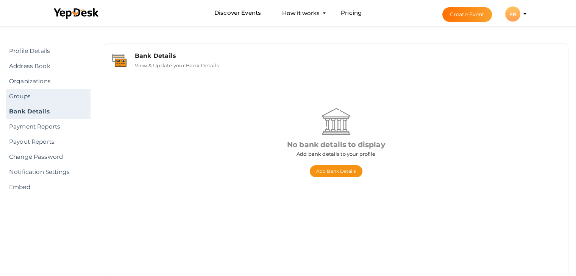
click at [32, 89] on link "Groups" at bounding box center [48, 96] width 85 height 15
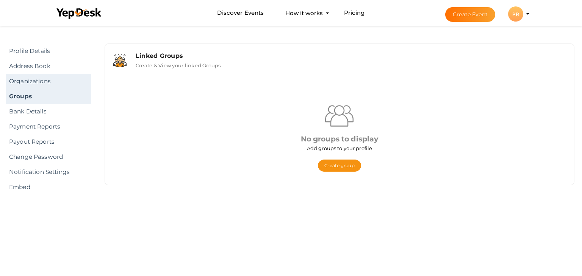
click at [55, 84] on link "Organizations" at bounding box center [49, 81] width 86 height 15
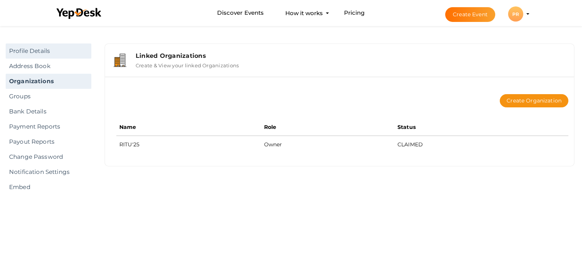
click at [46, 50] on link "Profile Details" at bounding box center [49, 51] width 86 height 15
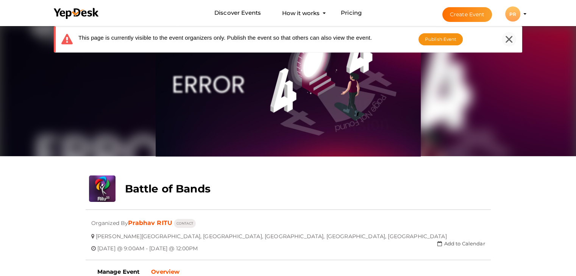
click at [506, 35] on div at bounding box center [509, 39] width 14 height 14
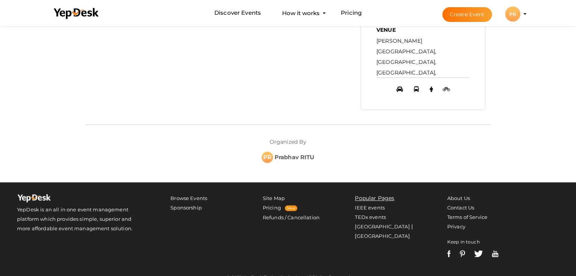
scroll to position [386, 0]
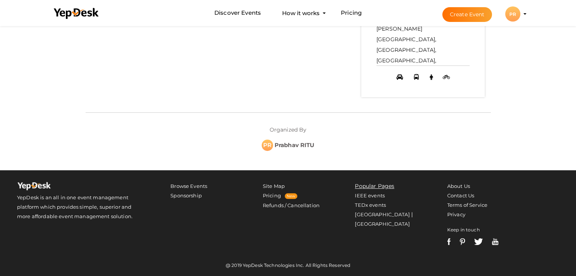
click at [513, 9] on div "PR" at bounding box center [512, 13] width 15 height 15
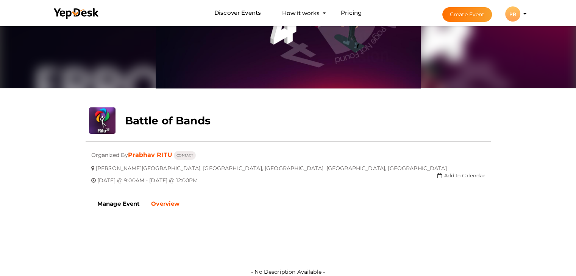
scroll to position [0, 0]
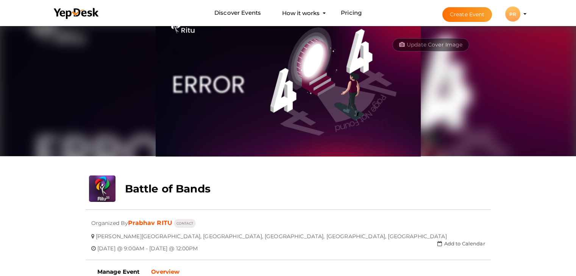
click at [513, 20] on div "PR" at bounding box center [512, 13] width 15 height 15
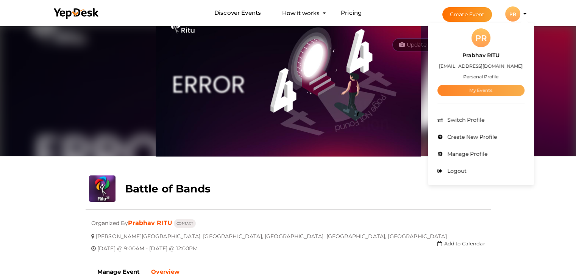
click at [473, 87] on link "My Events" at bounding box center [480, 90] width 87 height 11
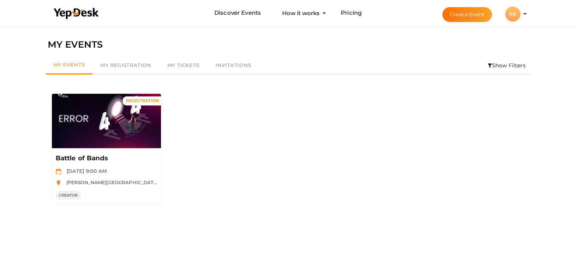
click at [511, 16] on div "PR" at bounding box center [512, 13] width 15 height 15
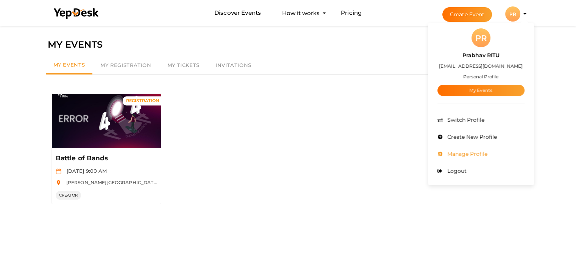
click at [474, 156] on span "Manage Profile" at bounding box center [466, 154] width 42 height 7
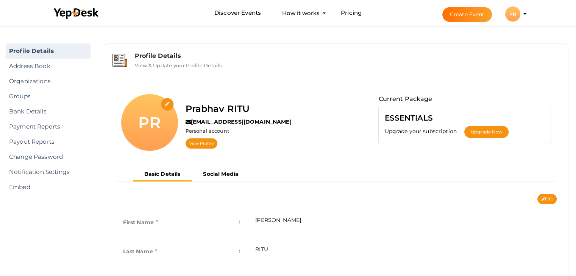
click at [170, 103] on input "file" at bounding box center [167, 104] width 13 height 13
click at [209, 147] on link "View Profile" at bounding box center [202, 144] width 32 height 10
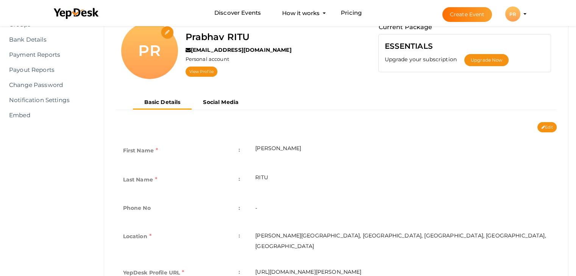
scroll to position [73, 0]
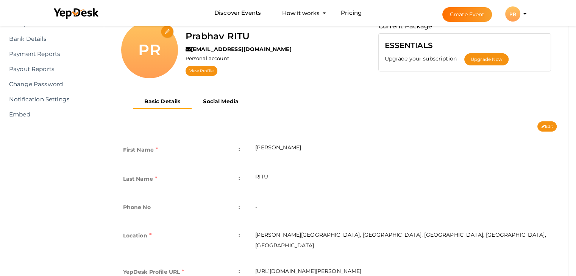
drag, startPoint x: 293, startPoint y: 176, endPoint x: 581, endPoint y: 91, distance: 300.0
click at [576, 91] on html "Discover Events How it works Powerful Registration / Ticketing Start selling yo…" at bounding box center [288, 65] width 576 height 276
click at [553, 122] on button "Edit" at bounding box center [546, 127] width 19 height 10
type input "[PERSON_NAME]"
type input "RITU"
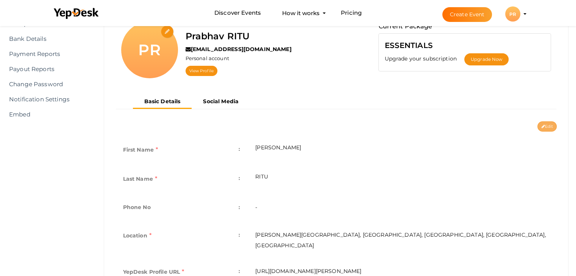
type input "[PERSON_NAME][GEOGRAPHIC_DATA], [GEOGRAPHIC_DATA], [GEOGRAPHIC_DATA], [GEOGRAPH…"
type input "[PERSON_NAME]-RITU1"
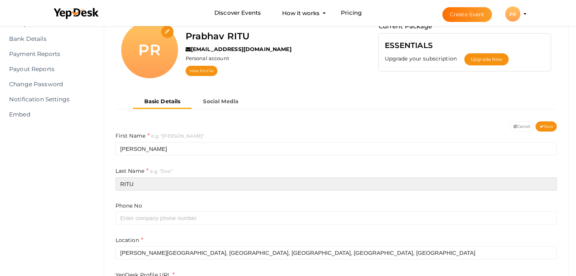
drag, startPoint x: 145, startPoint y: 185, endPoint x: 96, endPoint y: 182, distance: 49.7
click at [96, 182] on div "Profile Details View & Update your Profile Details PR Prabhav RITU ritticket@gm…" at bounding box center [336, 210] width 480 height 487
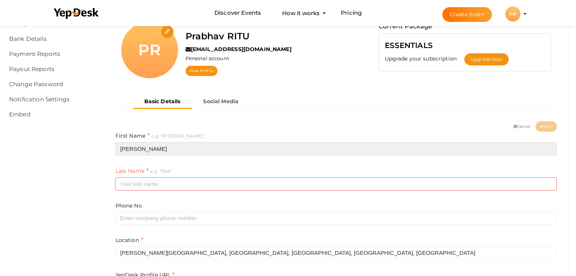
drag, startPoint x: 158, startPoint y: 153, endPoint x: 104, endPoint y: 160, distance: 54.2
click at [104, 160] on div "PR Prabhav RITU ritticket@gmail.com Personal account View Profile Current Packa…" at bounding box center [336, 221] width 464 height 435
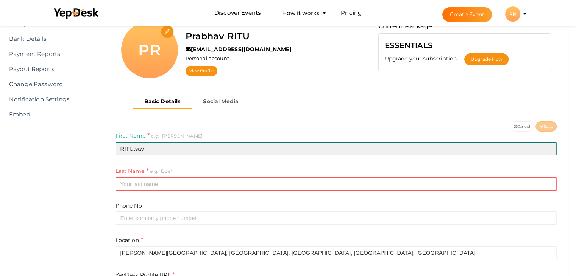
type input "RITUtsav"
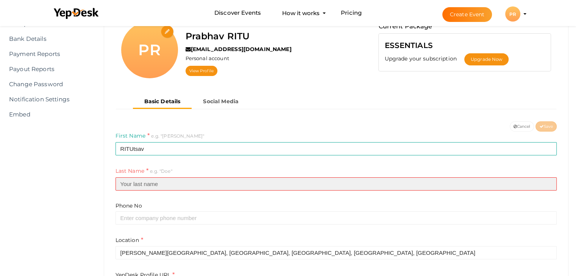
click at [144, 187] on input "text" at bounding box center [335, 184] width 441 height 13
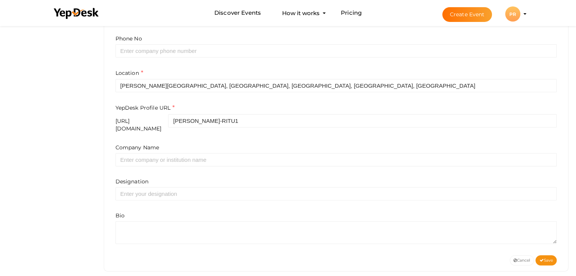
scroll to position [245, 0]
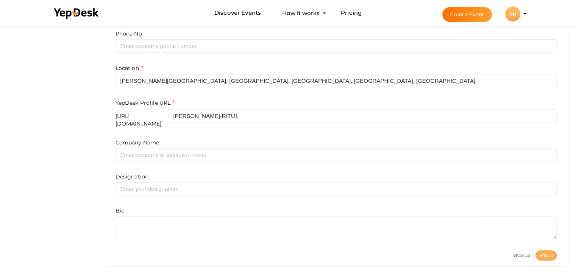
type input "2025"
click at [547, 253] on span "Save" at bounding box center [546, 255] width 14 height 5
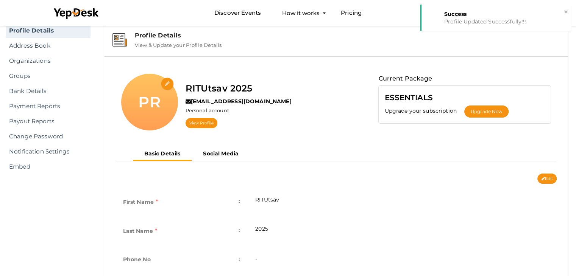
scroll to position [0, 0]
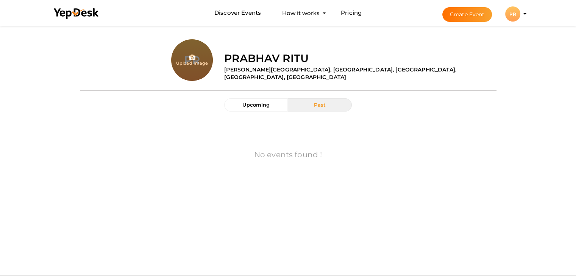
click at [299, 60] on label "Prabhav RITU" at bounding box center [266, 58] width 84 height 15
click at [521, 14] on button "PR PR Prabhav RITU [EMAIL_ADDRESS][DOMAIN_NAME] Personal Profile My Events Admi…" at bounding box center [513, 14] width 20 height 16
click at [521, 14] on button "PR PR Prabhav RITU ritticket@gmail.com Personal Profile My Events Admin Switch …" at bounding box center [513, 14] width 20 height 16
click at [520, 14] on profile-pic "PR" at bounding box center [512, 14] width 15 height 6
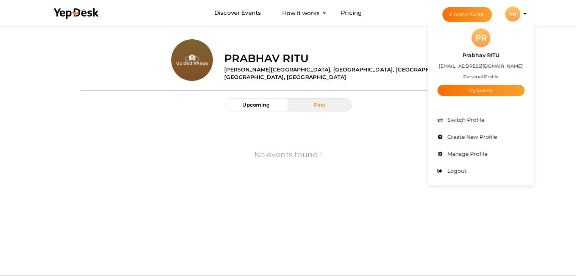
click at [520, 14] on profile-pic "PR" at bounding box center [512, 14] width 15 height 6
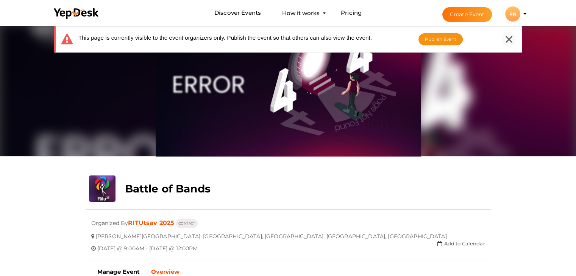
click at [511, 38] on icon at bounding box center [508, 39] width 7 height 7
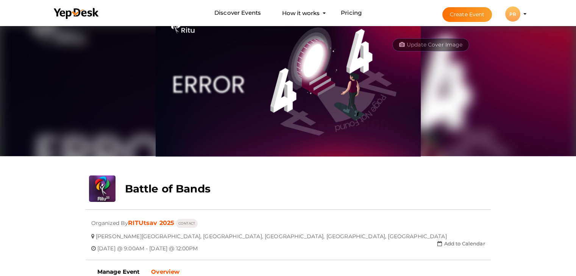
click at [513, 11] on div "PR" at bounding box center [512, 13] width 15 height 15
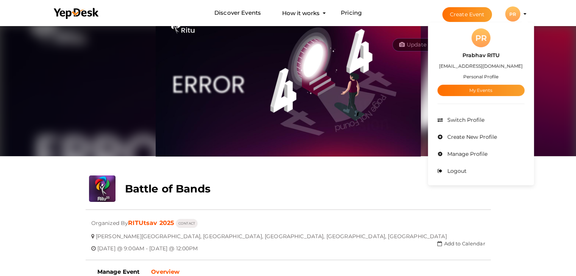
click at [513, 11] on div "PR" at bounding box center [512, 13] width 15 height 15
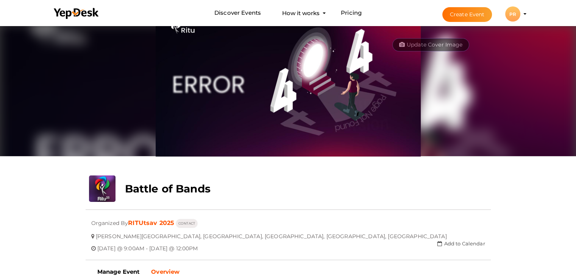
click at [513, 11] on div "PR" at bounding box center [512, 13] width 15 height 15
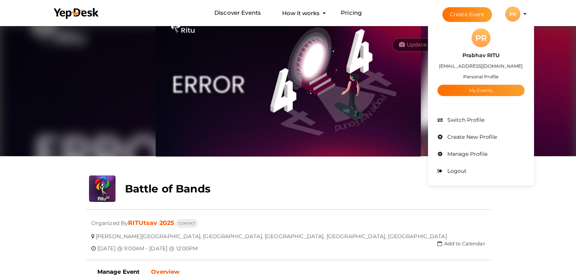
click at [513, 11] on div "PR" at bounding box center [512, 13] width 15 height 15
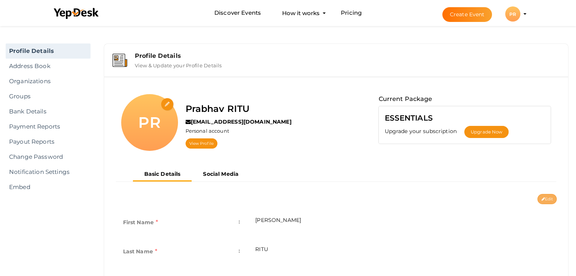
drag, startPoint x: 545, startPoint y: 193, endPoint x: 547, endPoint y: 200, distance: 7.5
click at [547, 200] on div "PR Prabhav RITU [EMAIL_ADDRESS][DOMAIN_NAME] Personal account View Profile Curr…" at bounding box center [336, 177] width 453 height 189
click at [547, 200] on button "Edit" at bounding box center [546, 199] width 19 height 10
type input "[PERSON_NAME]"
type input "RITU"
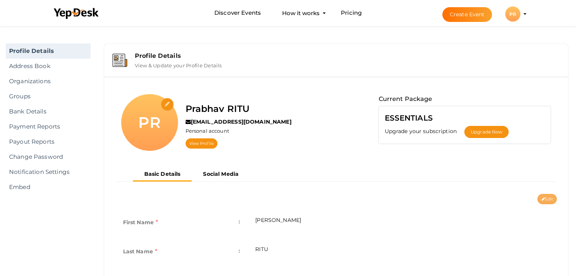
type input "[PERSON_NAME][GEOGRAPHIC_DATA], [GEOGRAPHIC_DATA], [GEOGRAPHIC_DATA], [GEOGRAPH…"
type input "[PERSON_NAME]-RITU1"
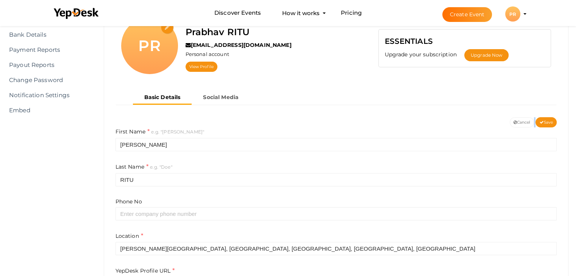
scroll to position [77, 0]
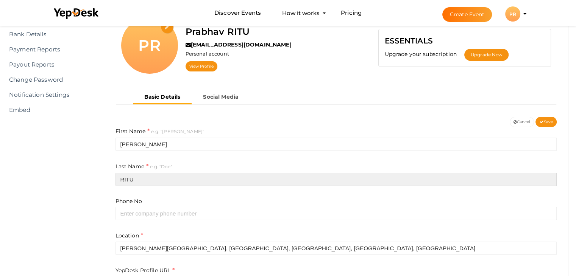
drag, startPoint x: 137, startPoint y: 178, endPoint x: 103, endPoint y: 177, distance: 33.7
click at [104, 177] on div "PR Prabhav RITU [EMAIL_ADDRESS][DOMAIN_NAME] Personal account View Profile Curr…" at bounding box center [336, 217] width 464 height 435
type input "2025"
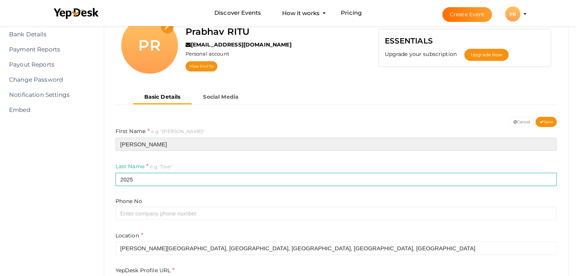
drag, startPoint x: 167, startPoint y: 149, endPoint x: 92, endPoint y: 146, distance: 75.0
click at [92, 146] on div "Profile Details Address Book Organizations Groups Members SaaS App Users Submit…" at bounding box center [288, 73] width 576 height 252
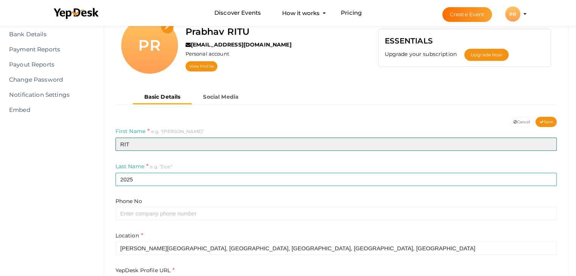
type input "RITUtsav"
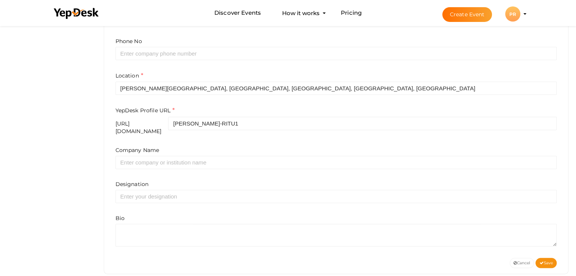
scroll to position [245, 0]
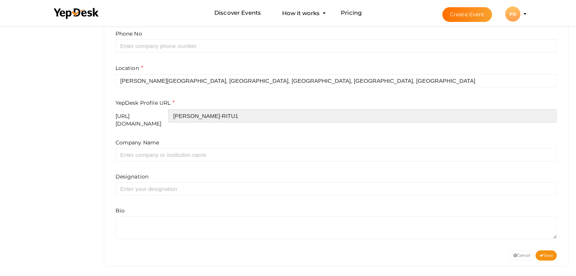
drag, startPoint x: 260, startPoint y: 118, endPoint x: 194, endPoint y: 123, distance: 66.4
click at [194, 123] on form "First Name e.g. "[PERSON_NAME]" RITUtsav Last Name e.g. "[PERSON_NAME]" 2025 Ph…" at bounding box center [335, 99] width 441 height 280
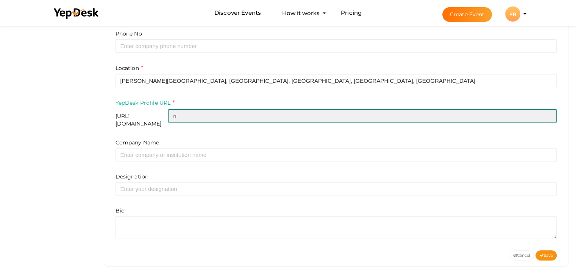
type input "r"
type input "ritu2025"
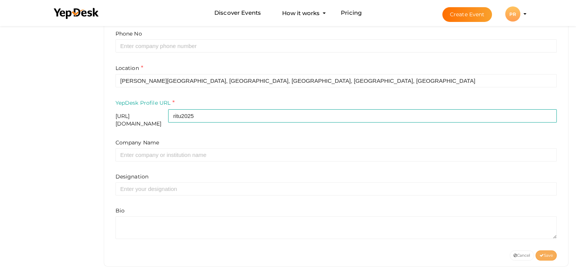
click at [551, 253] on span "Save" at bounding box center [546, 255] width 14 height 5
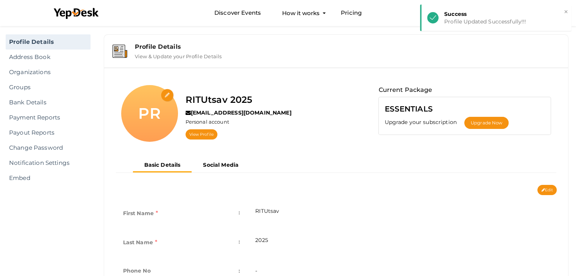
scroll to position [0, 0]
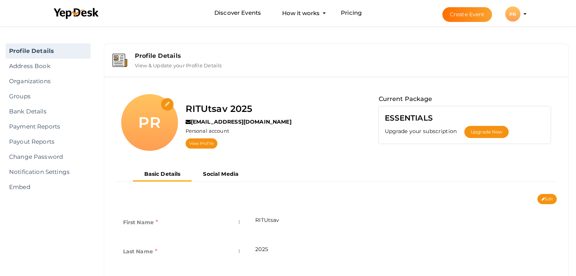
click at [169, 102] on input "file" at bounding box center [167, 104] width 13 height 13
type input "C:\fakepath\logo yepdesk.png"
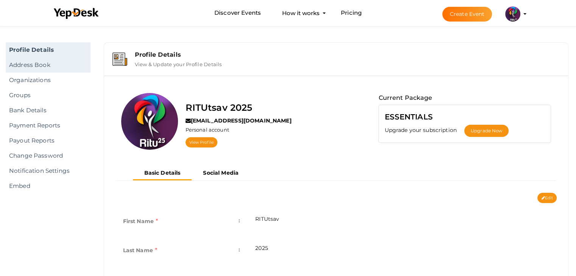
scroll to position [1, 0]
click at [62, 49] on link "Profile Details" at bounding box center [48, 50] width 85 height 15
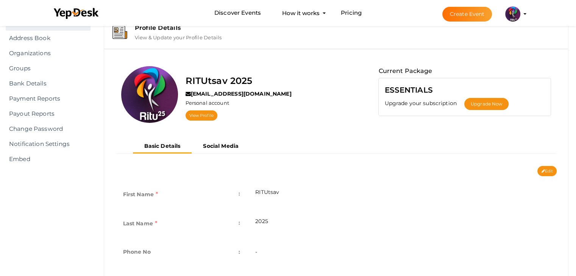
scroll to position [0, 0]
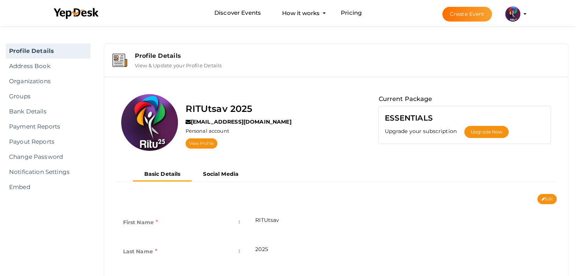
click at [520, 10] on button "RITUtsav 2025 [EMAIL_ADDRESS][DOMAIN_NAME] Personal Profile My Events Admin Swi…" at bounding box center [513, 14] width 20 height 16
click at [520, 14] on profile-pic at bounding box center [512, 14] width 15 height 6
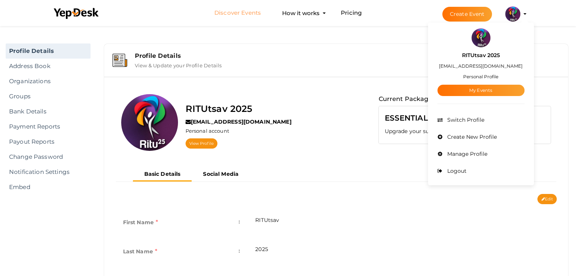
click at [255, 11] on link "Discover Events" at bounding box center [237, 13] width 47 height 14
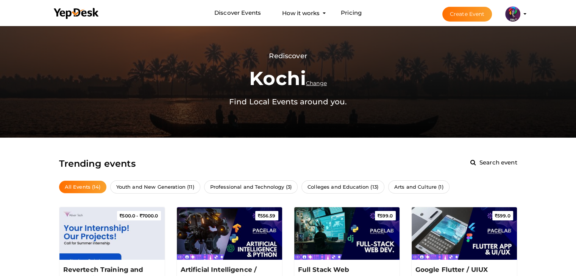
click at [515, 6] on button "RITUtsav 2025 ritticket@gmail.com Personal Profile My Events Admin Switch Profi…" at bounding box center [513, 14] width 20 height 16
click at [523, 12] on li "Create Event RITUtsav 2025 ritticket@gmail.com Personal Profile My Events Admin…" at bounding box center [477, 13] width 101 height 27
click at [520, 13] on profile-pic at bounding box center [512, 14] width 15 height 6
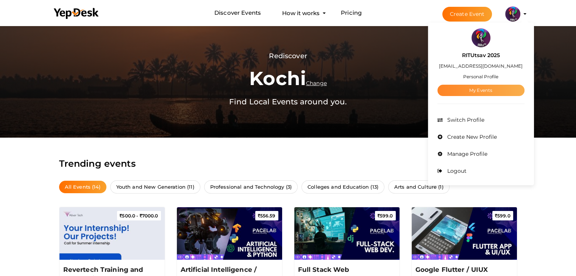
click at [487, 88] on link "My Events" at bounding box center [480, 90] width 87 height 11
